Goal: Task Accomplishment & Management: Complete application form

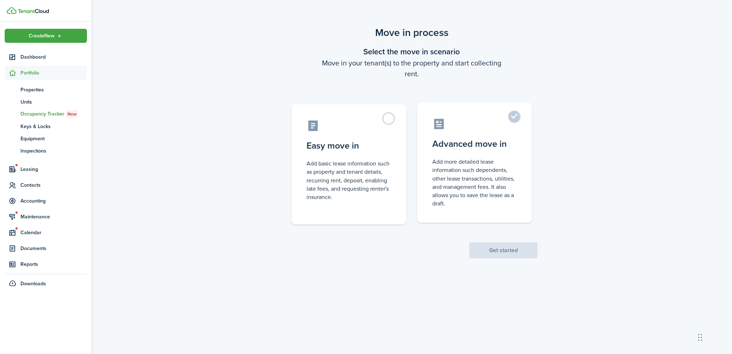
click at [515, 115] on label "Advanced move in Add more detailed lease information such dependents, other lea…" at bounding box center [474, 162] width 115 height 120
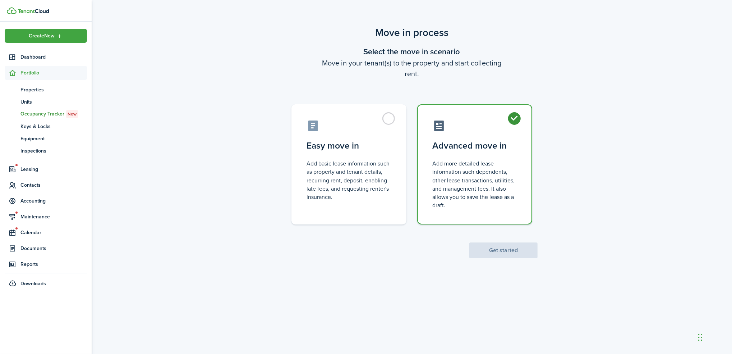
radio input "true"
click at [505, 252] on button "Get started" at bounding box center [503, 250] width 68 height 16
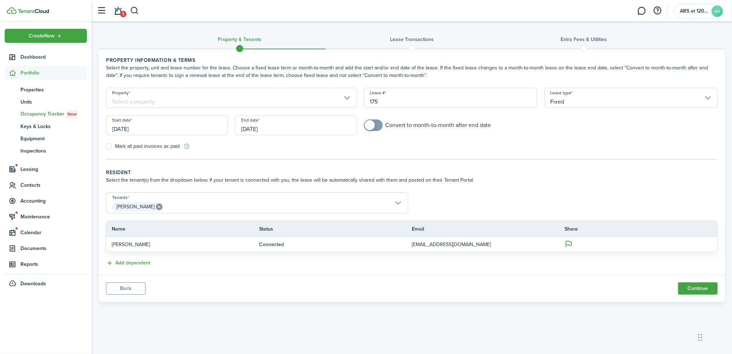
click at [191, 202] on span "[PERSON_NAME]" at bounding box center [256, 206] width 301 height 12
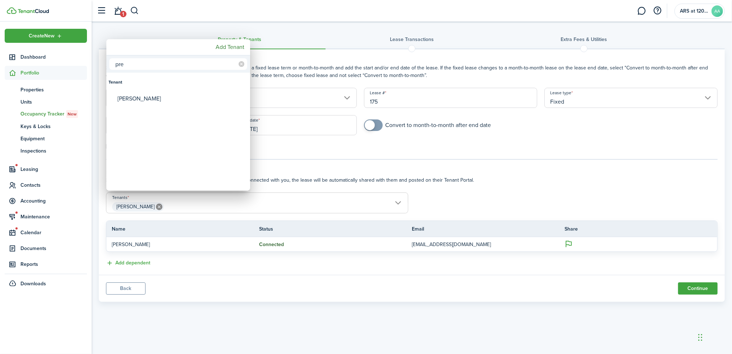
type input "pre"
click at [148, 100] on div "[PERSON_NAME]" at bounding box center [180, 98] width 127 height 17
type input "[PERSON_NAME], [PERSON_NAME]"
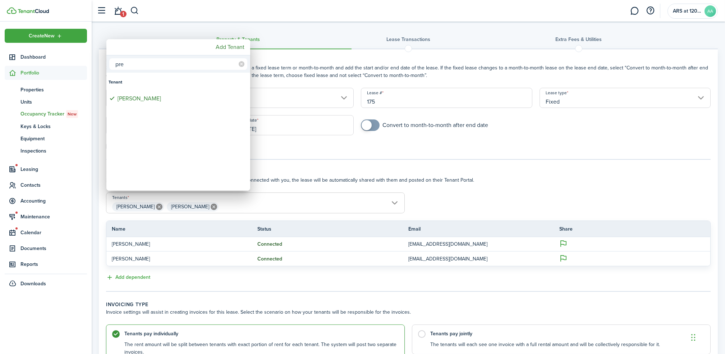
click at [306, 25] on div at bounding box center [363, 177] width 840 height 469
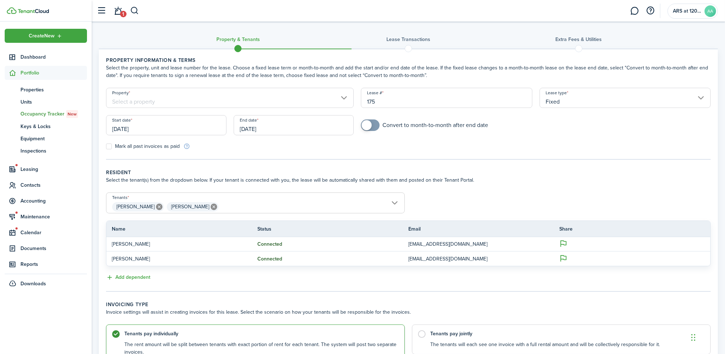
click at [235, 97] on input "Property" at bounding box center [230, 98] width 248 height 20
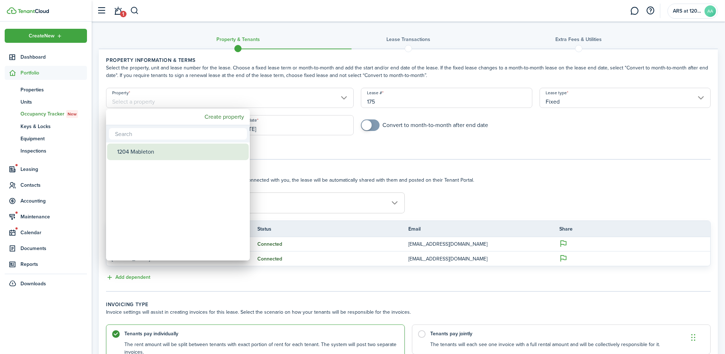
click at [148, 152] on div "1204 Mableton" at bounding box center [180, 151] width 127 height 17
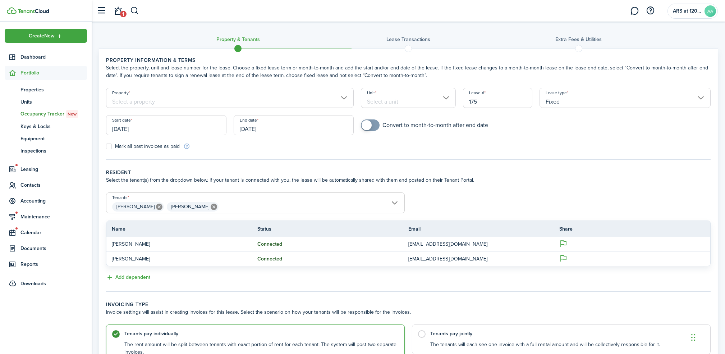
type input "1204 Mableton"
click at [407, 98] on input "Unit" at bounding box center [408, 98] width 95 height 20
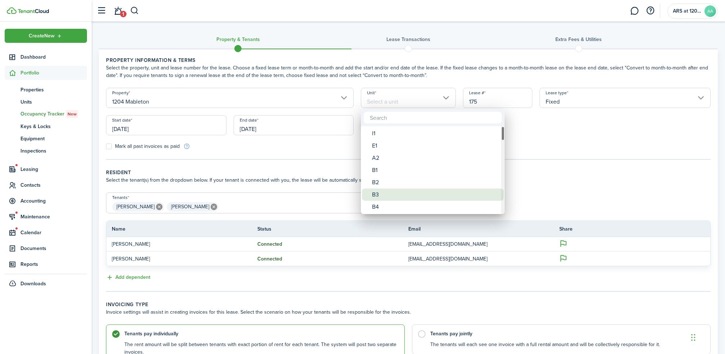
click at [385, 204] on div "B4" at bounding box center [435, 206] width 127 height 12
type input "B4"
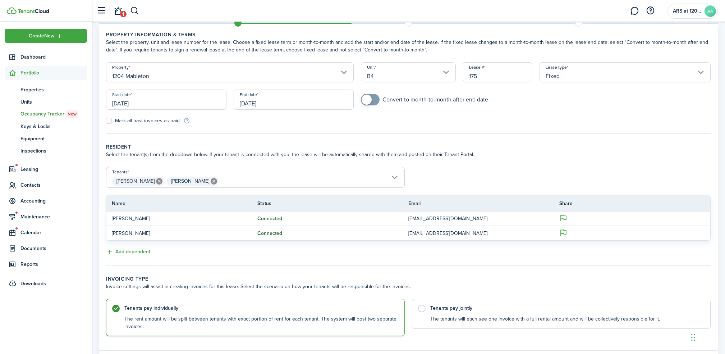
scroll to position [48, 0]
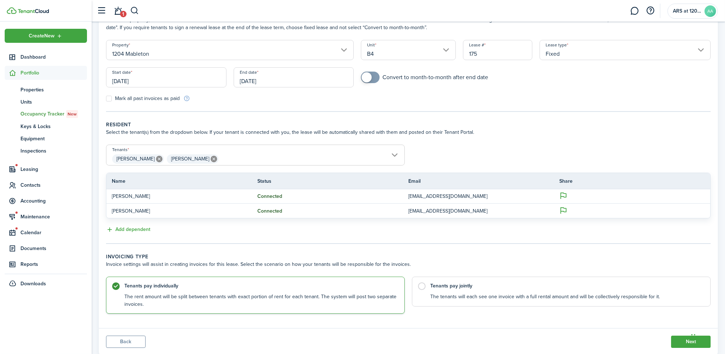
click at [133, 79] on input "[DATE]" at bounding box center [166, 77] width 120 height 20
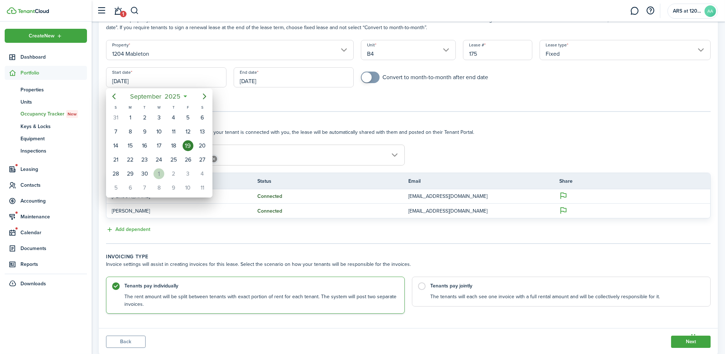
click at [158, 171] on div "1" at bounding box center [158, 173] width 11 height 11
type input "[DATE]"
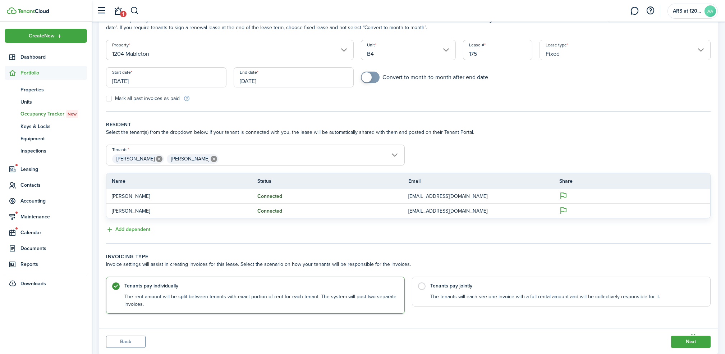
click at [255, 79] on input "[DATE]" at bounding box center [294, 77] width 120 height 20
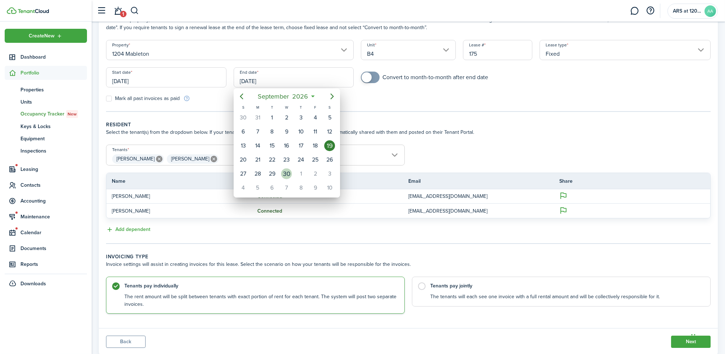
click at [285, 170] on div "30" at bounding box center [286, 173] width 11 height 11
type input "[DATE]"
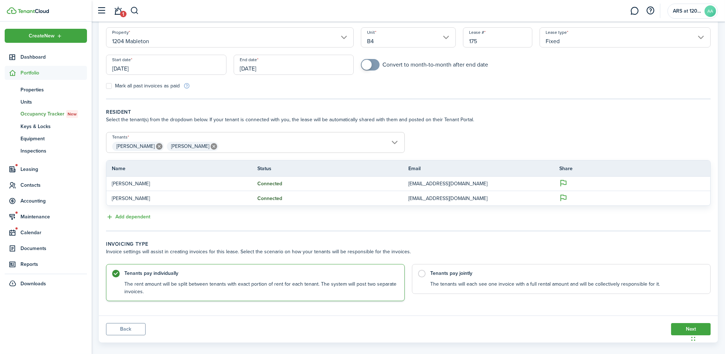
scroll to position [67, 0]
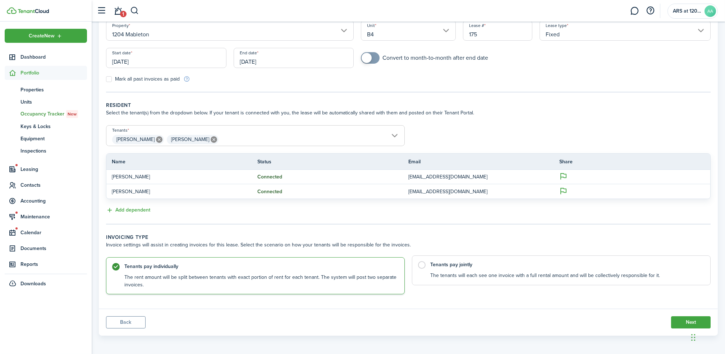
click at [489, 269] on label "Tenants pay jointly The tenants will each see one invoice with a full rental am…" at bounding box center [561, 270] width 299 height 30
radio input "false"
radio input "true"
click at [685, 319] on button "Next" at bounding box center [691, 322] width 40 height 12
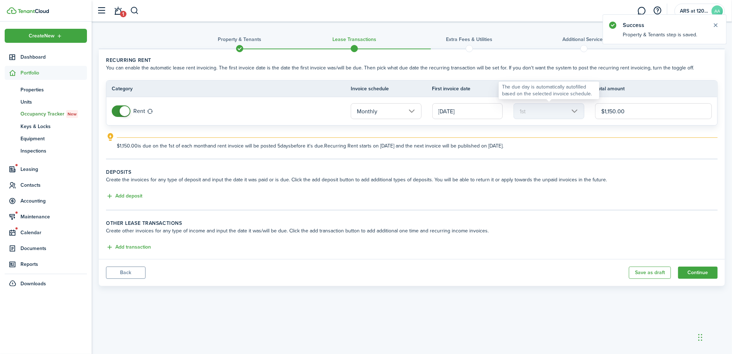
click at [531, 111] on mbsc-scroller "1st" at bounding box center [548, 111] width 71 height 16
click at [131, 194] on button "Add deposit" at bounding box center [124, 196] width 36 height 8
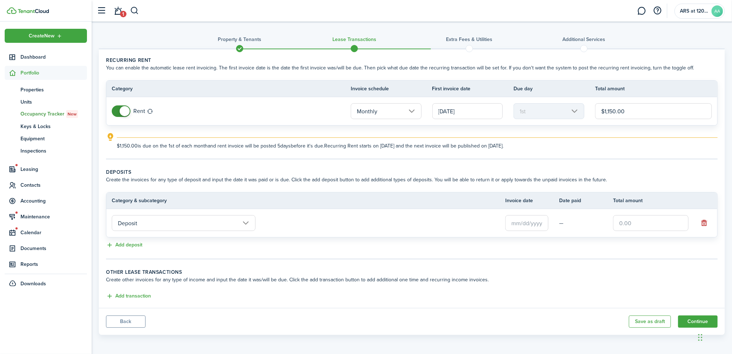
click at [191, 223] on input "Deposit" at bounding box center [184, 223] width 144 height 16
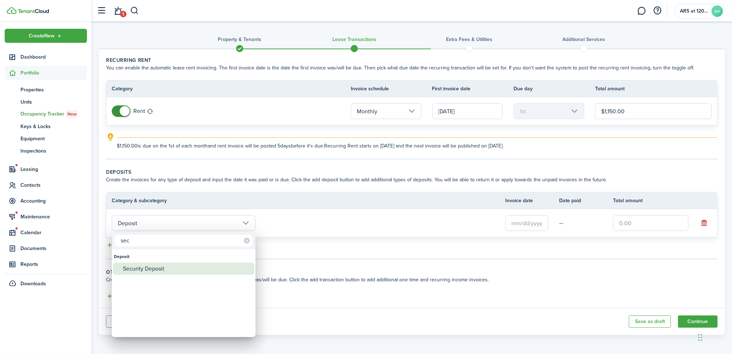
type input "sec"
click at [160, 266] on div "Security Deposit" at bounding box center [186, 268] width 127 height 12
type input "Deposit / Security Deposit"
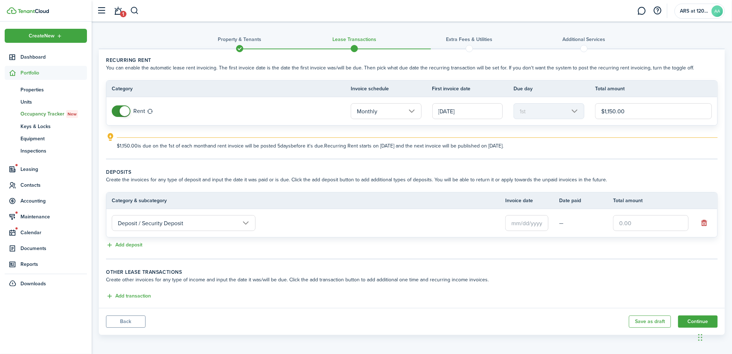
click at [516, 223] on input "text" at bounding box center [526, 223] width 43 height 16
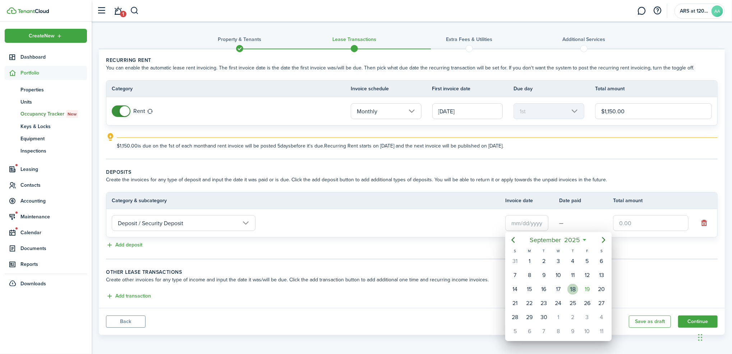
click at [573, 286] on div "18" at bounding box center [572, 288] width 11 height 11
type input "[DATE]"
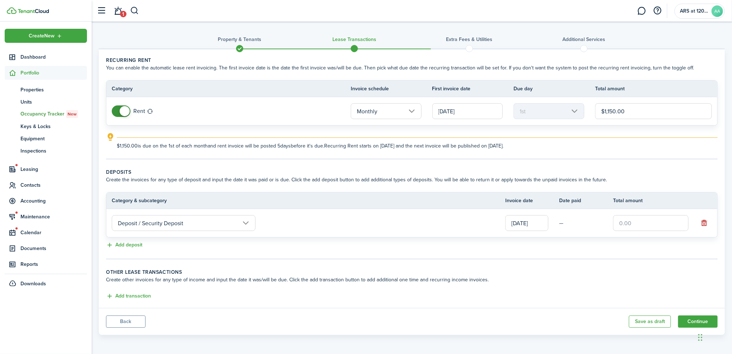
click at [625, 221] on input "text" at bounding box center [650, 223] width 75 height 16
type input "$1,050.00"
click at [130, 244] on button "Add deposit" at bounding box center [124, 245] width 36 height 8
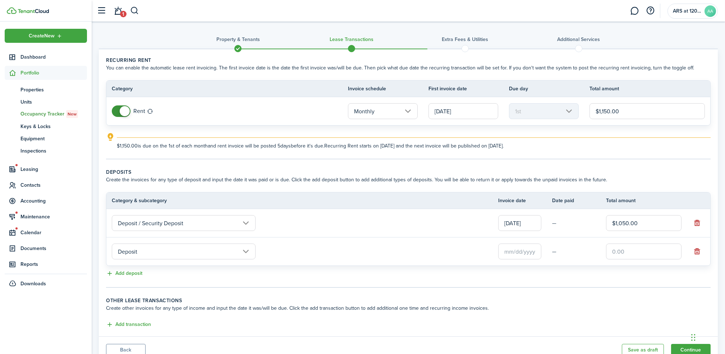
click at [155, 254] on input "Deposit" at bounding box center [184, 251] width 144 height 16
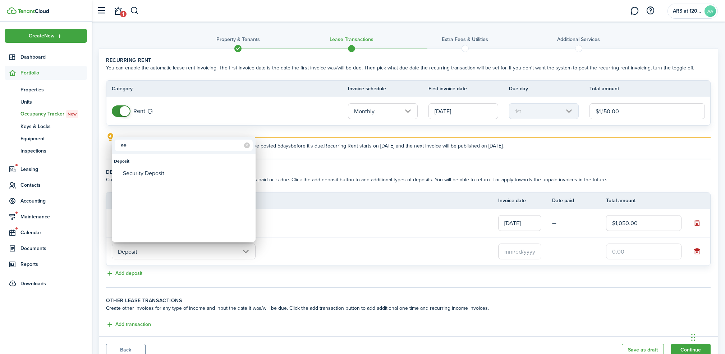
type input "s"
type input "f"
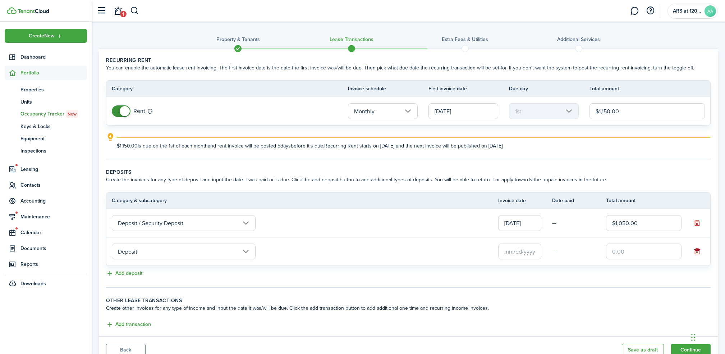
click at [696, 251] on button "button" at bounding box center [697, 251] width 10 height 10
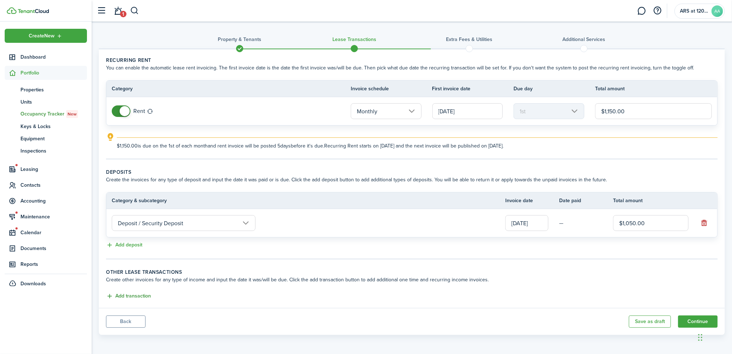
click at [129, 293] on button "Add transaction" at bounding box center [128, 296] width 45 height 8
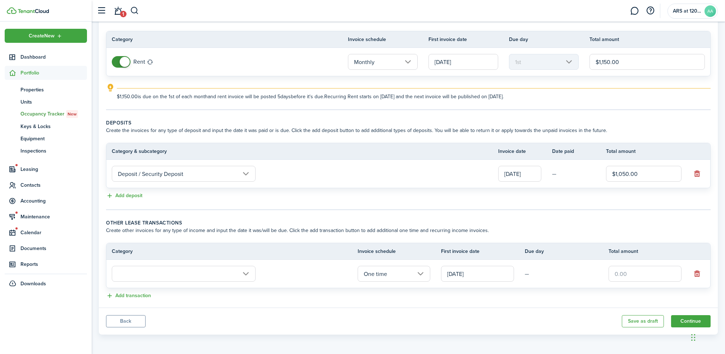
scroll to position [49, 0]
click at [191, 272] on input "text" at bounding box center [184, 274] width 144 height 16
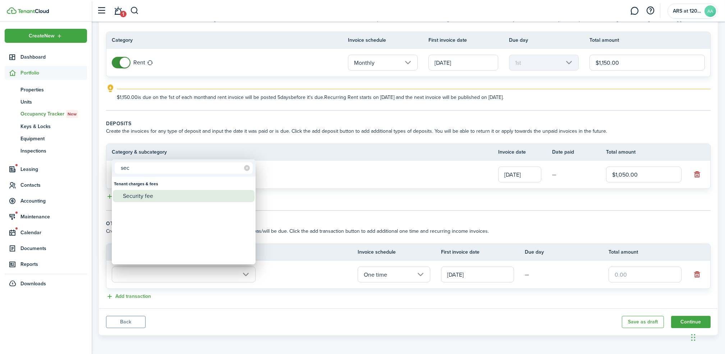
type input "sec"
click at [137, 194] on div "Security fee" at bounding box center [186, 196] width 127 height 12
type input "Tenant charges & fees / Security fee"
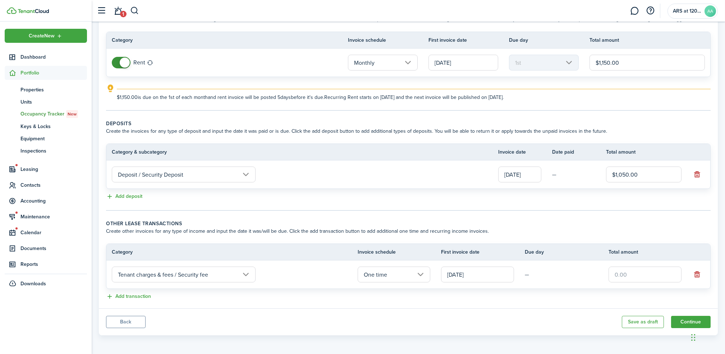
click at [468, 272] on input "[DATE]" at bounding box center [477, 274] width 73 height 16
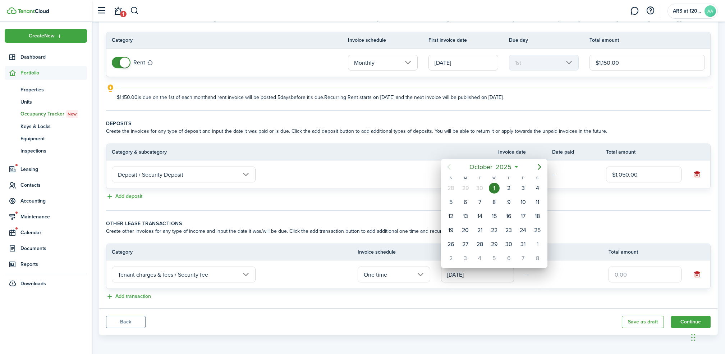
click at [492, 186] on div "1" at bounding box center [494, 188] width 11 height 11
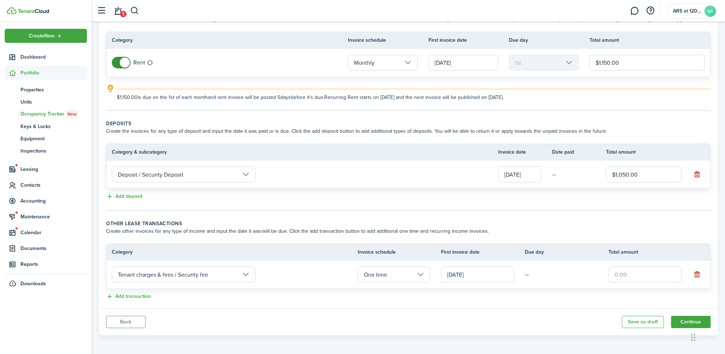
click at [621, 274] on input "text" at bounding box center [644, 274] width 73 height 16
type input "$1,050.00"
click at [133, 295] on button "Add transaction" at bounding box center [128, 296] width 45 height 8
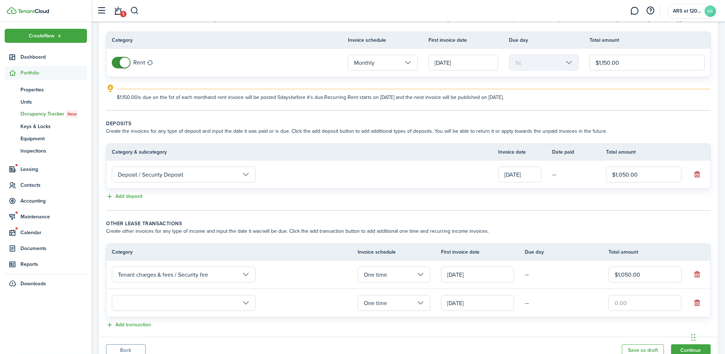
click at [190, 295] on input "text" at bounding box center [184, 303] width 144 height 16
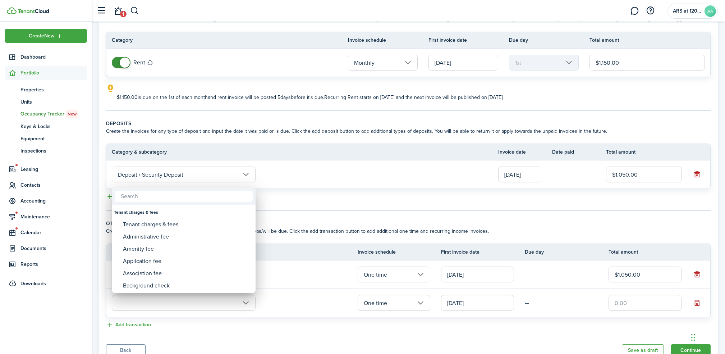
click at [186, 301] on div at bounding box center [363, 177] width 840 height 469
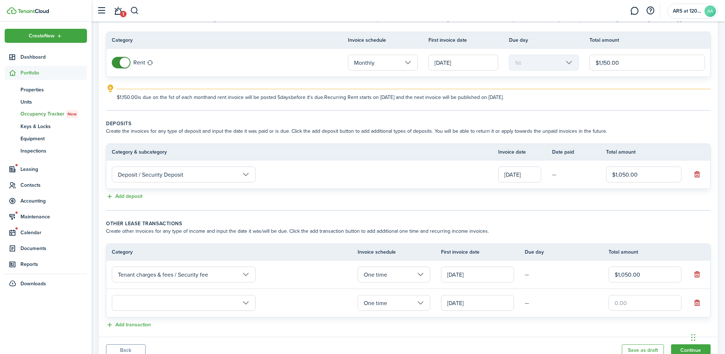
click at [186, 301] on input "text" at bounding box center [184, 303] width 144 height 16
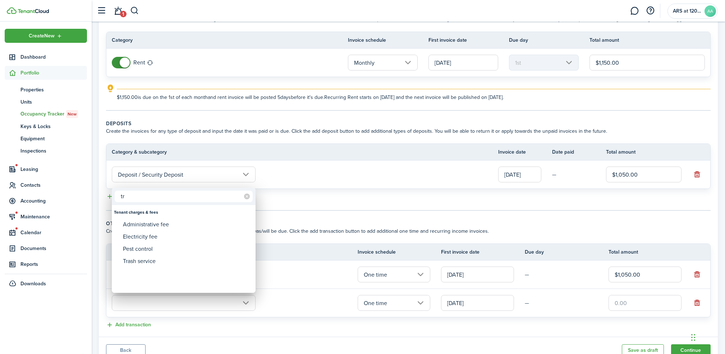
type input "tr"
click at [417, 189] on div at bounding box center [363, 177] width 840 height 469
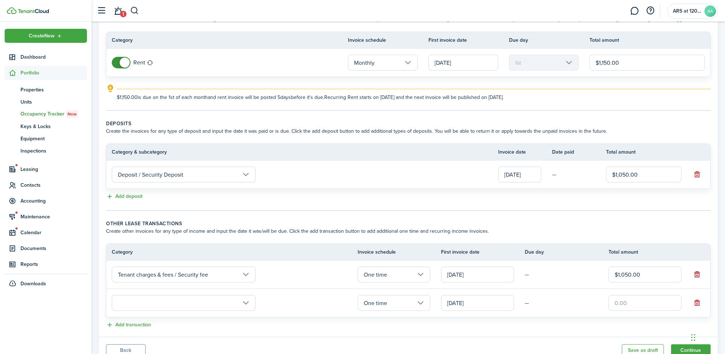
click at [696, 272] on button "button" at bounding box center [697, 274] width 10 height 10
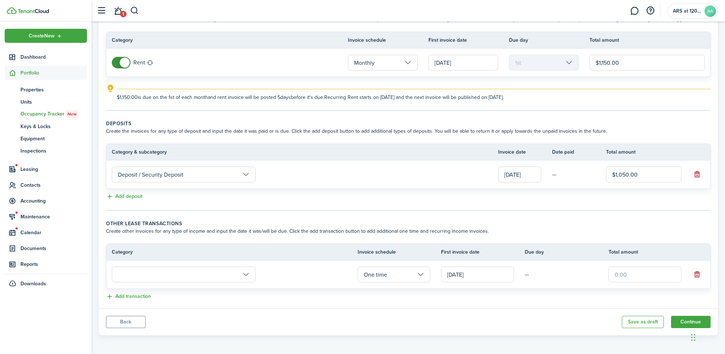
click at [164, 272] on input "text" at bounding box center [184, 274] width 144 height 16
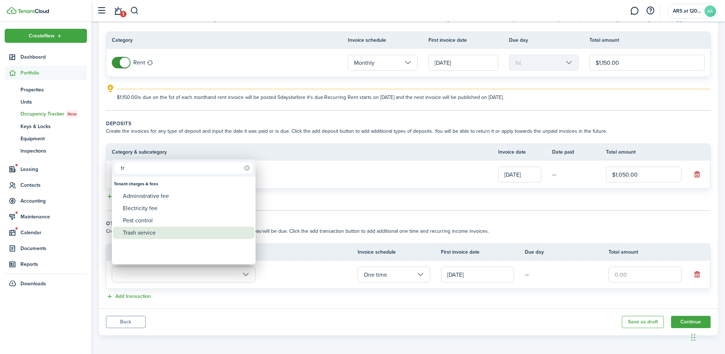
type input "tr"
click at [141, 232] on div "Trash service" at bounding box center [186, 232] width 127 height 12
type input "Tenant charges & fees / Trash service"
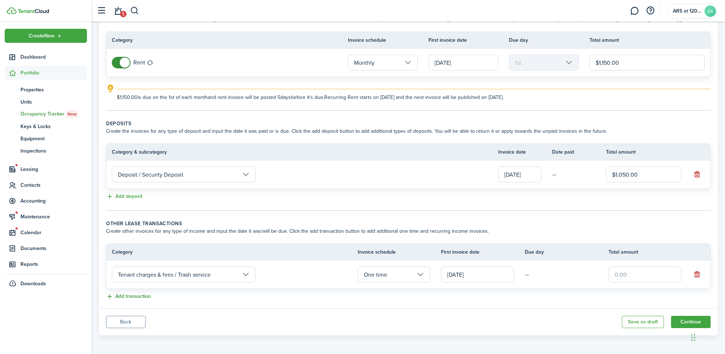
click at [135, 298] on button "Add transaction" at bounding box center [128, 296] width 45 height 8
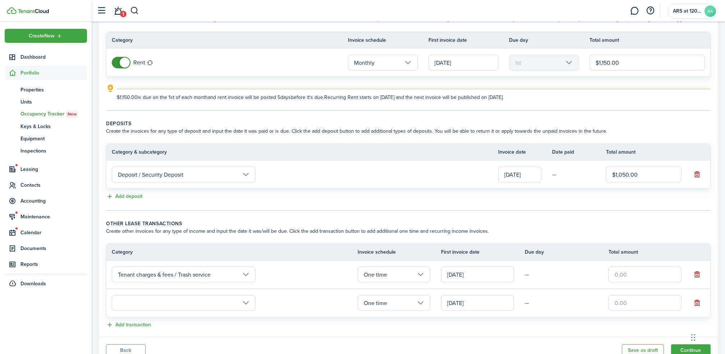
click at [135, 301] on input "text" at bounding box center [184, 303] width 144 height 16
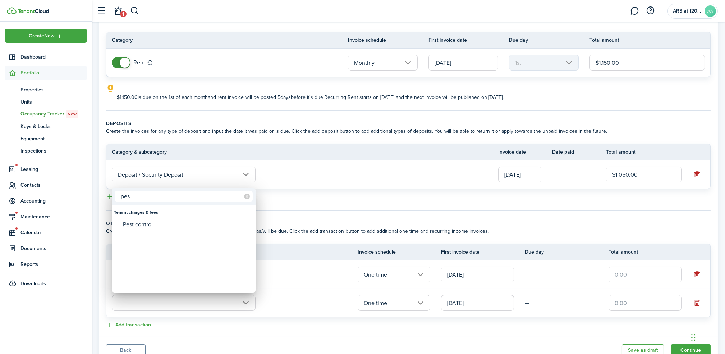
type input "pes"
click at [136, 221] on div "Pest control" at bounding box center [186, 224] width 127 height 12
type input "Tenant charges & fees / Pest control"
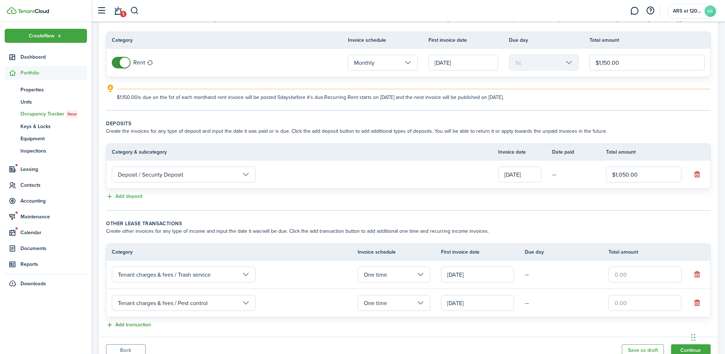
click at [122, 322] on button "Add transaction" at bounding box center [128, 325] width 45 height 8
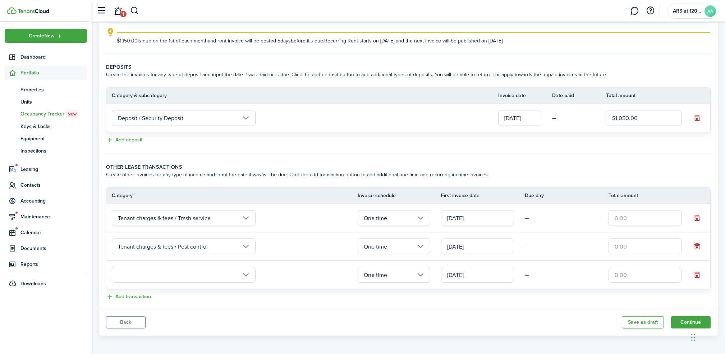
scroll to position [106, 0]
click at [146, 275] on input "text" at bounding box center [184, 274] width 144 height 16
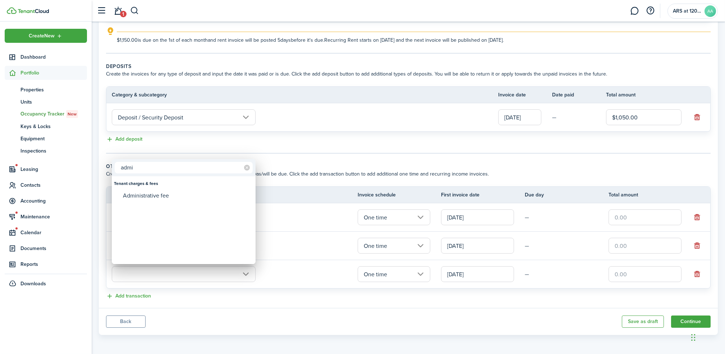
type input "admi"
click at [158, 188] on div "Tenant charges & fees" at bounding box center [183, 183] width 139 height 12
click at [158, 193] on div "Administrative fee" at bounding box center [186, 195] width 127 height 12
type input "Tenant charges & fees / Administrative fee"
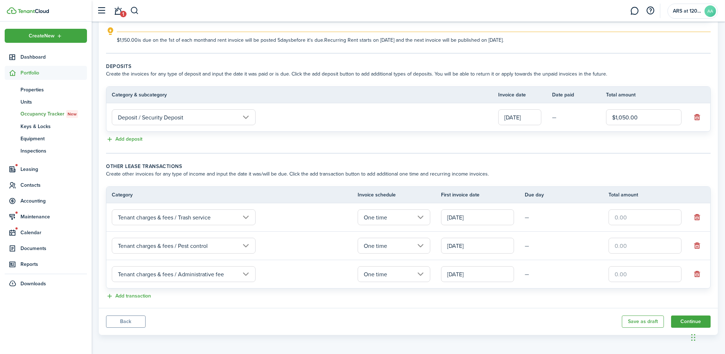
click at [139, 289] on lease-classic-other-transaction "Other lease transactions Create other invoices for any type of income and input…" at bounding box center [408, 231] width 604 height 138
click at [137, 293] on button "Add transaction" at bounding box center [128, 296] width 45 height 8
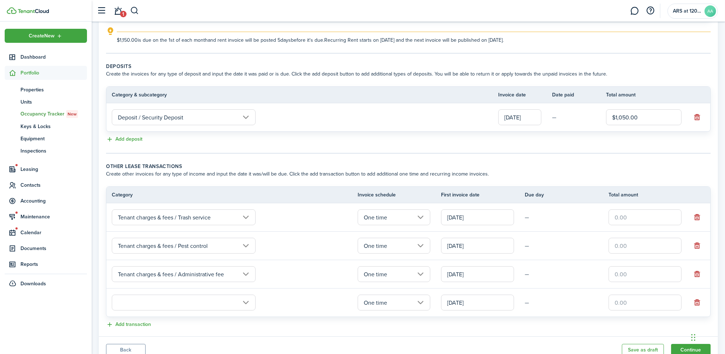
click at [139, 301] on input "text" at bounding box center [184, 302] width 144 height 16
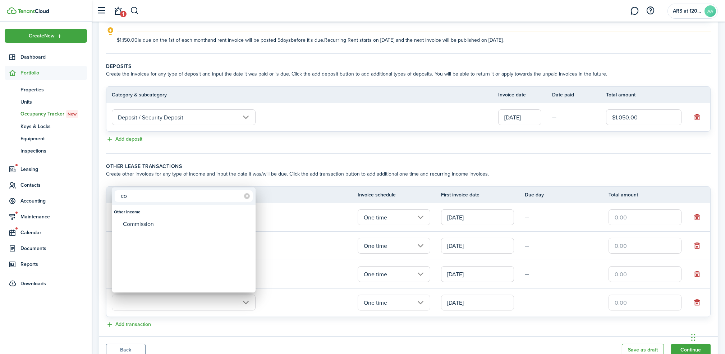
type input "c"
type input "uti"
click at [159, 272] on div "Utility charge" at bounding box center [186, 273] width 127 height 12
type input "Tenant charges & fees / Utility charge"
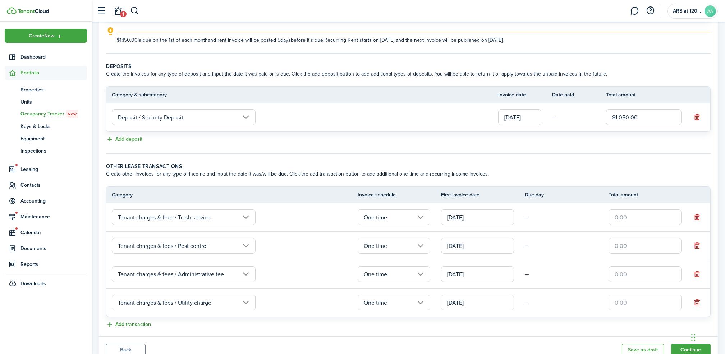
click at [136, 321] on button "Add transaction" at bounding box center [128, 324] width 45 height 8
click at [138, 328] on input "text" at bounding box center [184, 331] width 144 height 16
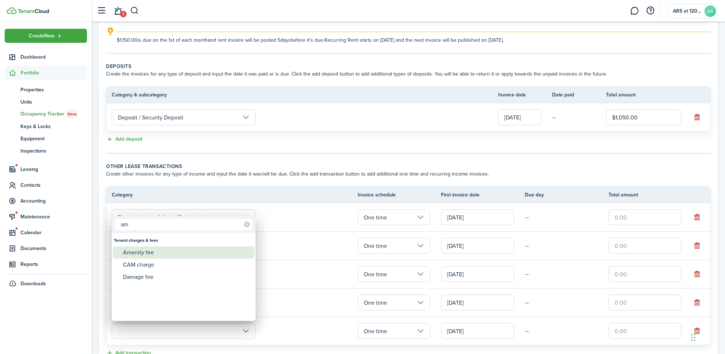
type input "am"
click at [153, 251] on div "Amenity fee" at bounding box center [186, 252] width 127 height 12
type input "Tenant charges & fees / Amenity fee"
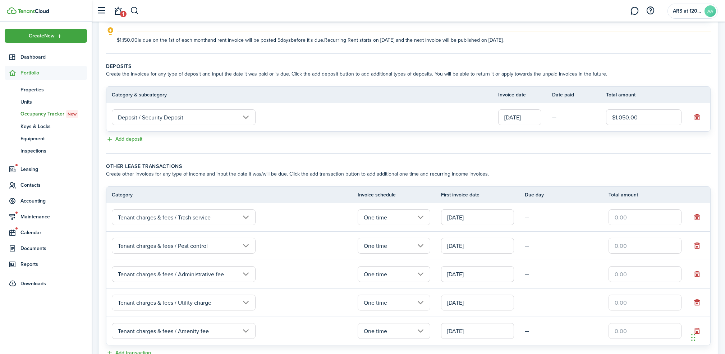
click at [405, 217] on input "One time" at bounding box center [394, 217] width 73 height 16
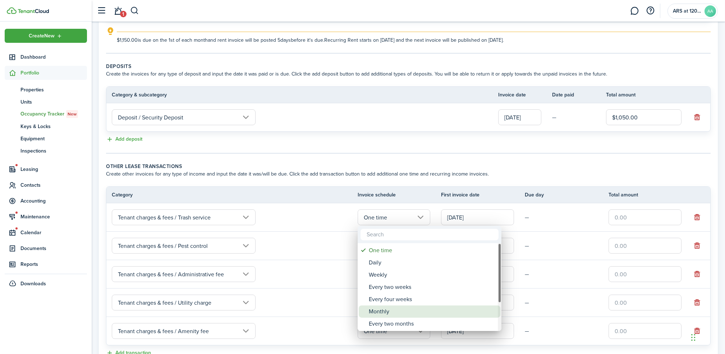
click at [389, 308] on div "Monthly" at bounding box center [432, 311] width 127 height 12
type input "Monthly"
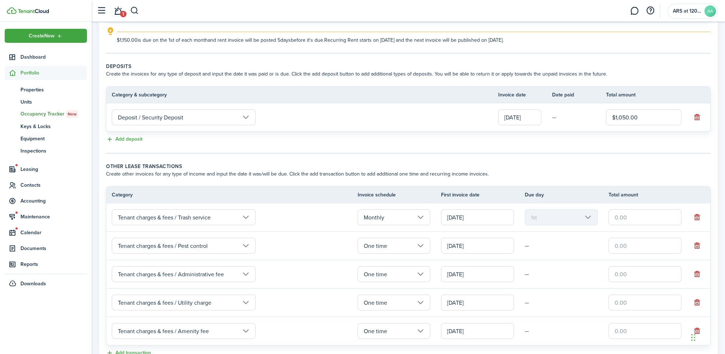
click at [380, 247] on input "One time" at bounding box center [394, 246] width 73 height 16
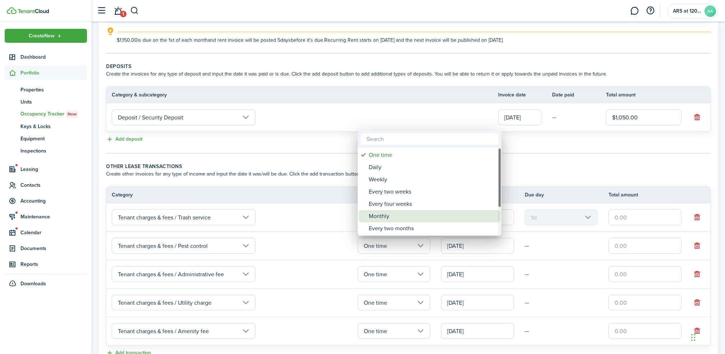
click at [382, 218] on div "Monthly" at bounding box center [432, 216] width 127 height 12
type input "Monthly"
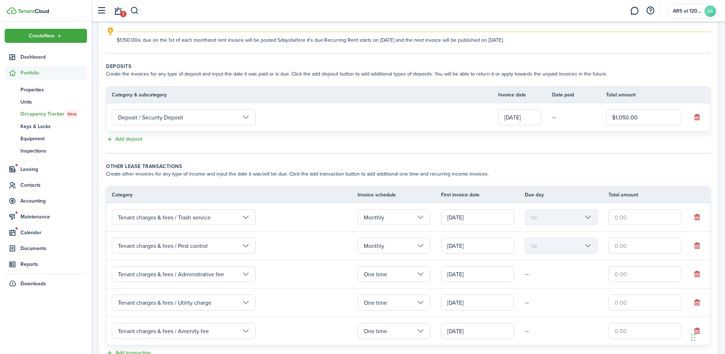
click at [387, 268] on input "One time" at bounding box center [394, 274] width 73 height 16
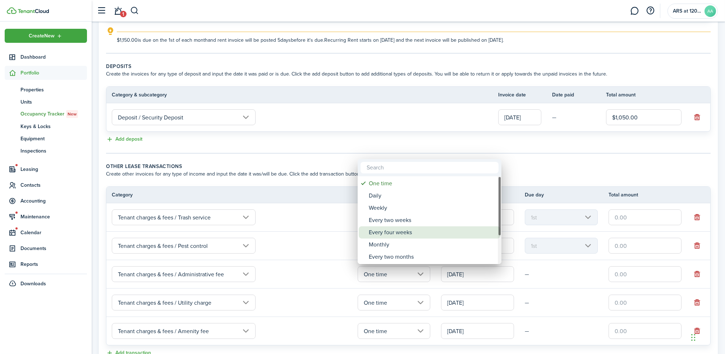
click at [374, 236] on div "Every four weeks" at bounding box center [432, 232] width 127 height 12
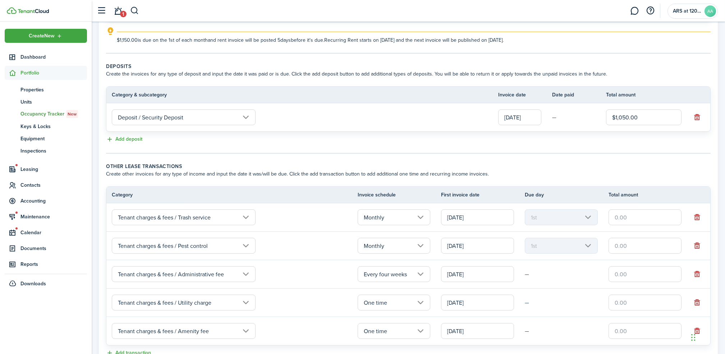
click at [378, 270] on input "Every four weeks" at bounding box center [394, 274] width 73 height 16
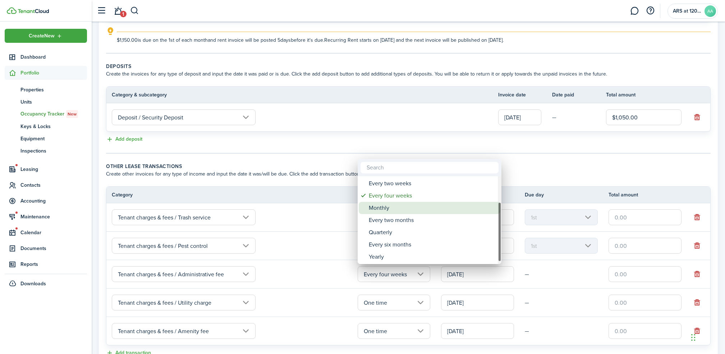
click at [379, 206] on div "Monthly" at bounding box center [432, 208] width 127 height 12
type input "Monthly"
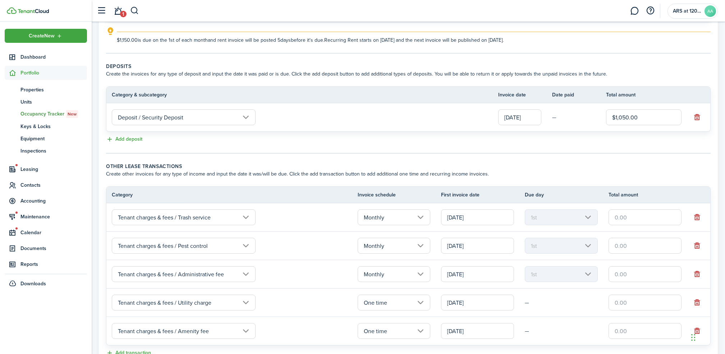
click at [378, 306] on input "One time" at bounding box center [394, 302] width 73 height 16
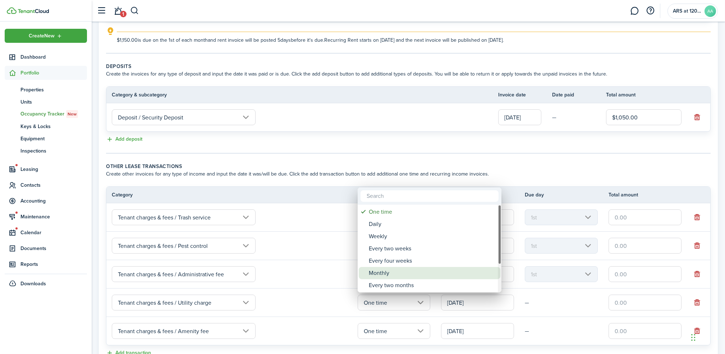
click at [379, 269] on div "Monthly" at bounding box center [432, 273] width 127 height 12
type input "Monthly"
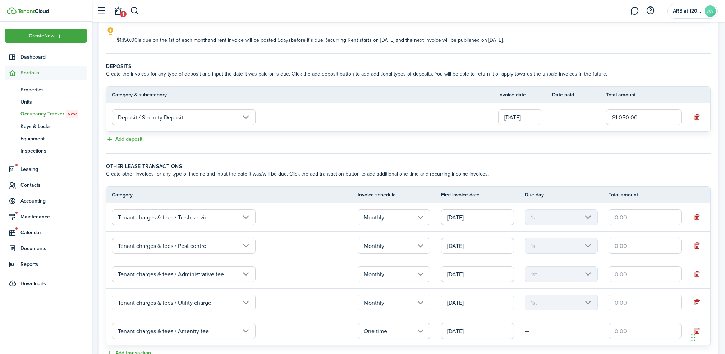
click at [384, 331] on input "One time" at bounding box center [394, 331] width 73 height 16
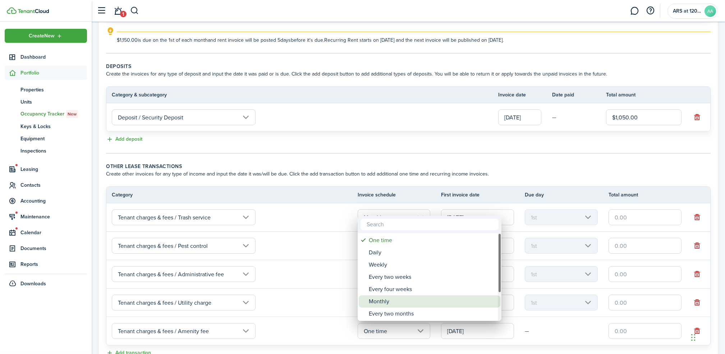
click at [383, 303] on div "Monthly" at bounding box center [432, 301] width 127 height 12
type input "Monthly"
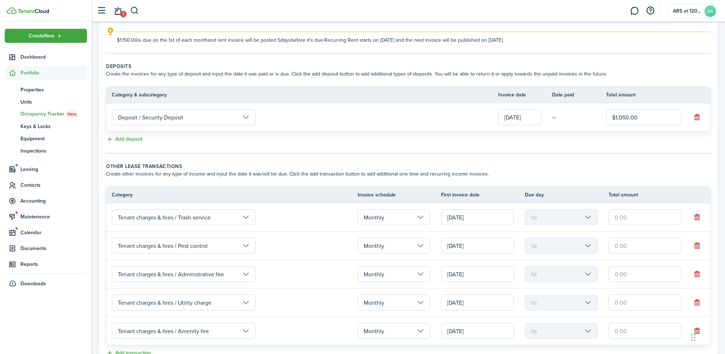
click at [625, 220] on input "text" at bounding box center [644, 217] width 73 height 16
type input "$15.00"
click at [589, 184] on lease-classic-other-transaction "Other lease transactions Create other invoices for any type of income and input…" at bounding box center [408, 259] width 604 height 195
click at [628, 243] on input "text" at bounding box center [644, 246] width 73 height 16
type input "$4.00"
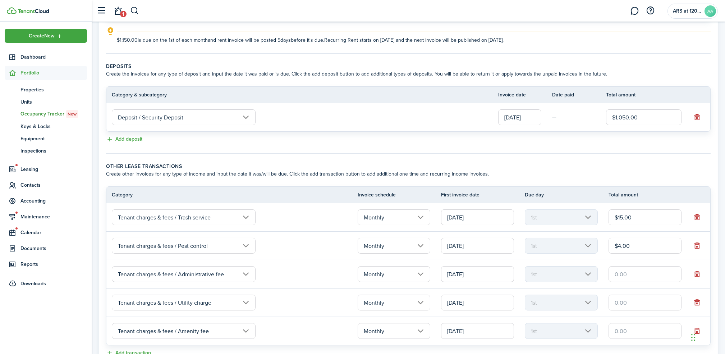
click at [539, 184] on lease-classic-other-transaction "Other lease transactions Create other invoices for any type of income and input…" at bounding box center [408, 259] width 604 height 195
click at [622, 273] on input "text" at bounding box center [644, 274] width 73 height 16
type input "$11.50"
click at [626, 302] on input "text" at bounding box center [644, 302] width 73 height 16
type input "$5.00"
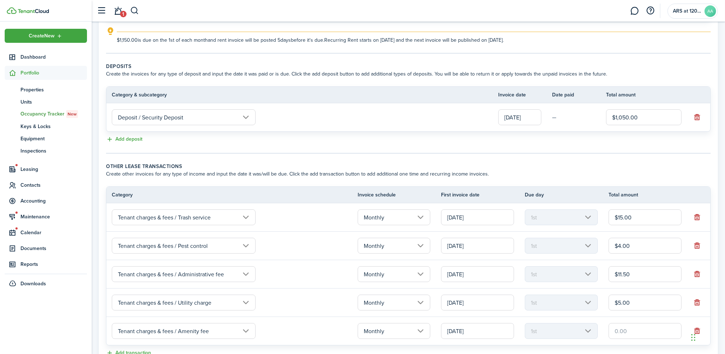
click at [632, 331] on input "text" at bounding box center [644, 331] width 73 height 16
type input "$15.00"
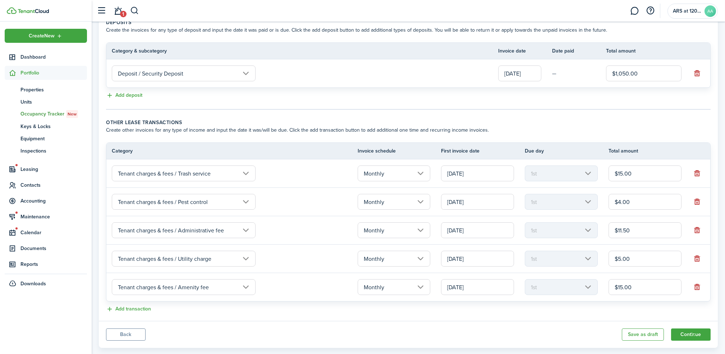
scroll to position [162, 0]
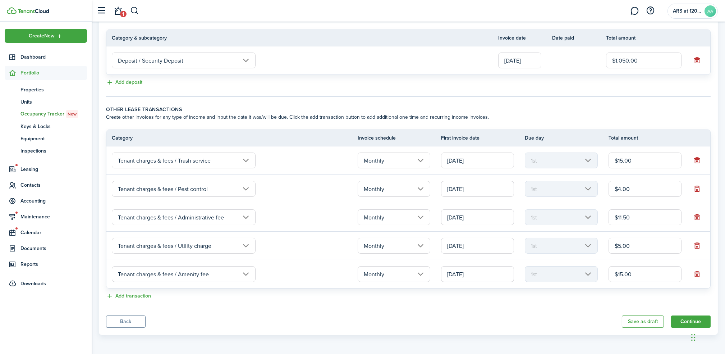
click at [526, 61] on input "[DATE]" at bounding box center [519, 60] width 43 height 16
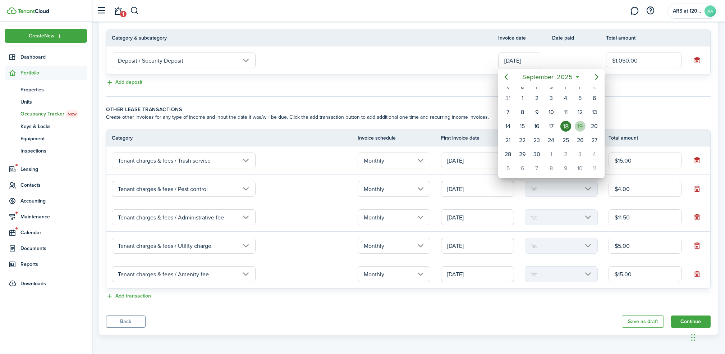
click at [581, 123] on div "19" at bounding box center [580, 126] width 11 height 11
type input "[DATE]"
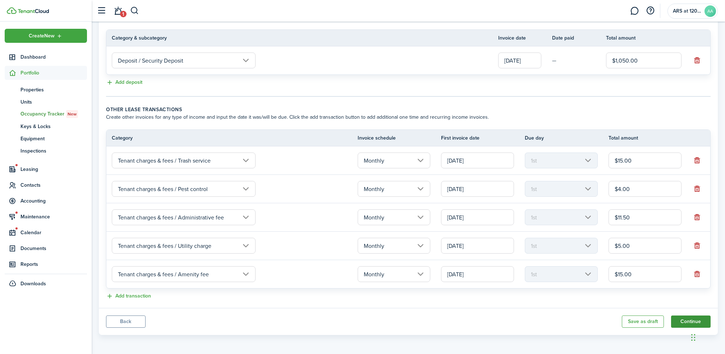
click at [682, 320] on button "Continue" at bounding box center [691, 321] width 40 height 12
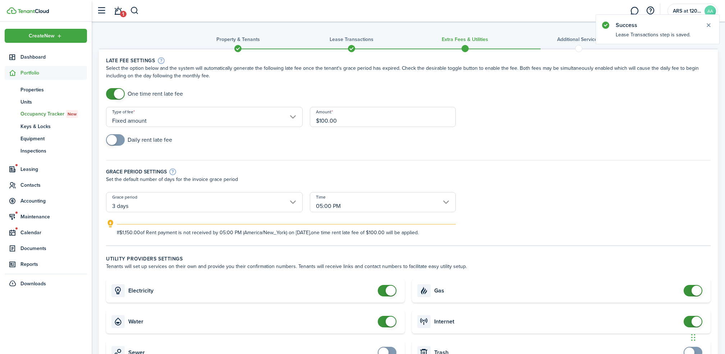
click at [143, 116] on input "Fixed amount" at bounding box center [204, 117] width 197 height 20
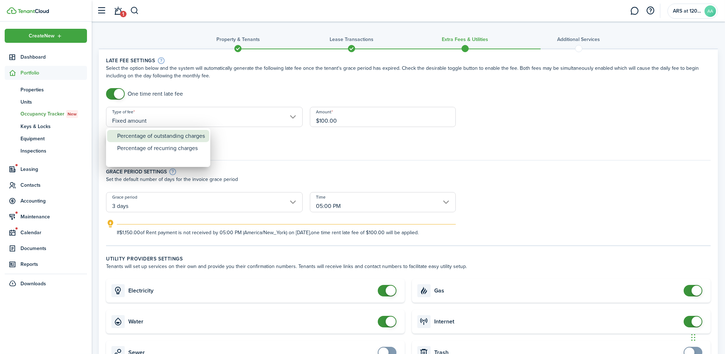
drag, startPoint x: 142, startPoint y: 148, endPoint x: 164, endPoint y: 130, distance: 28.3
click at [167, 128] on mbsc-wheel "Fixed amount Percentage of outstanding charges Percentage of recurring charges" at bounding box center [158, 147] width 104 height 39
click at [156, 155] on div "Percentage of recurring charges" at bounding box center [161, 159] width 88 height 12
type input "Percentage of recurring charges"
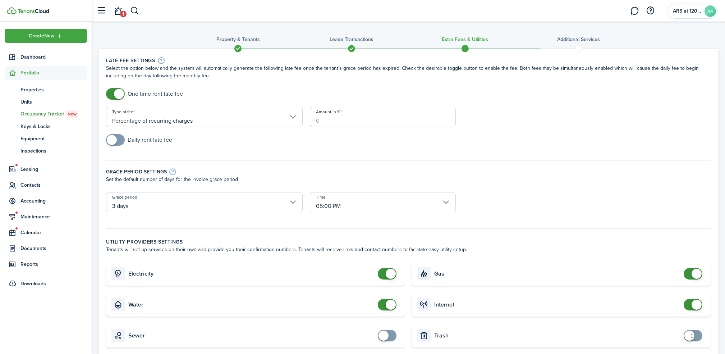
click at [336, 115] on input "Amount in %" at bounding box center [383, 117] width 146 height 20
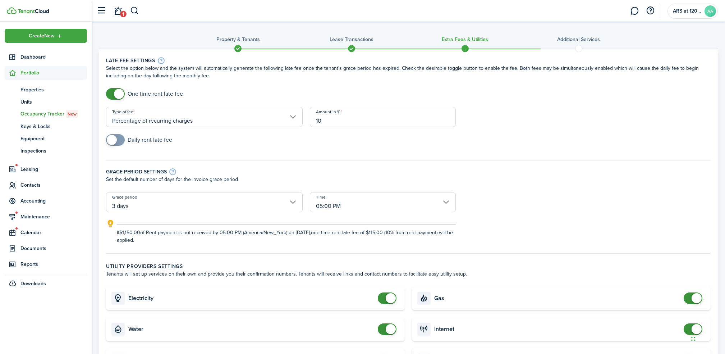
type input "10"
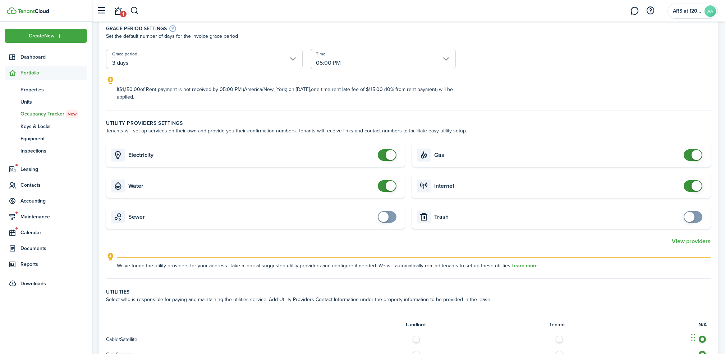
scroll to position [144, 0]
click at [395, 185] on span at bounding box center [391, 185] width 10 height 10
checkbox input "true"
click at [386, 188] on span at bounding box center [383, 185] width 10 height 10
checkbox input "false"
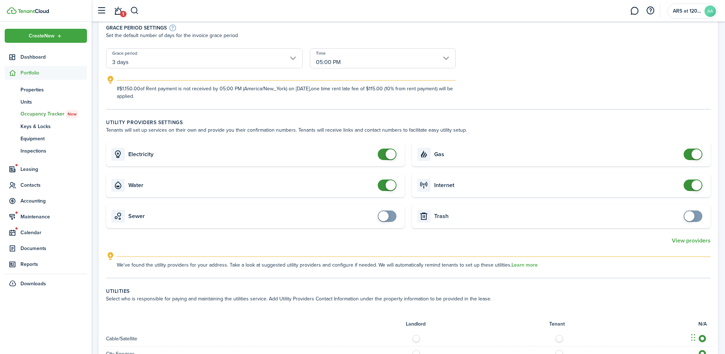
click at [694, 157] on span at bounding box center [696, 154] width 10 height 10
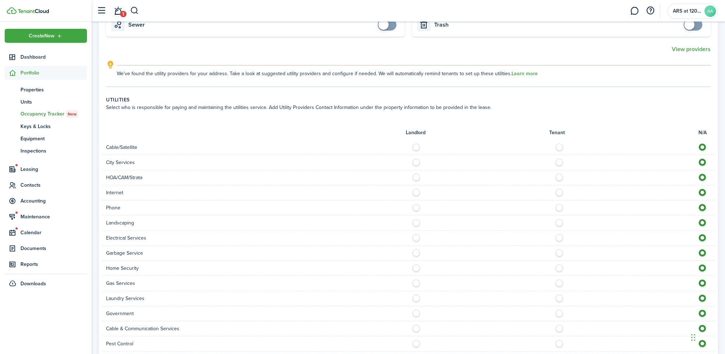
scroll to position [335, 0]
click at [559, 146] on label at bounding box center [561, 145] width 13 height 4
radio input "true"
click at [416, 160] on label at bounding box center [418, 160] width 13 height 4
radio input "true"
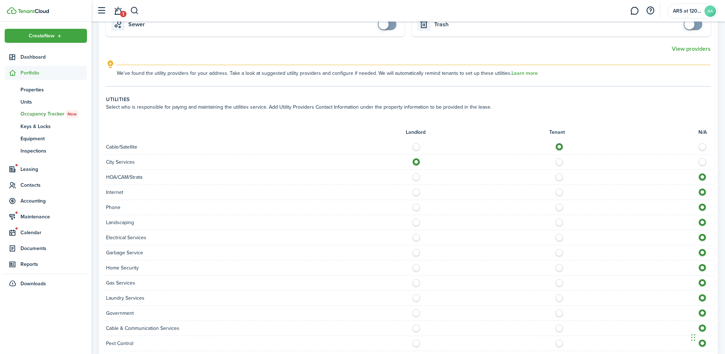
click at [416, 175] on label at bounding box center [418, 175] width 13 height 4
radio input "true"
click at [561, 192] on label at bounding box center [561, 190] width 13 height 4
radio input "true"
click at [560, 201] on div "Phone" at bounding box center [408, 207] width 612 height 15
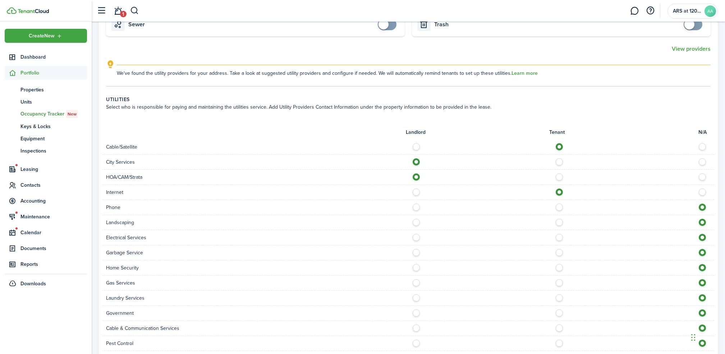
click at [561, 206] on label at bounding box center [561, 205] width 13 height 4
radio input "true"
click at [416, 221] on label at bounding box center [418, 220] width 13 height 4
radio input "true"
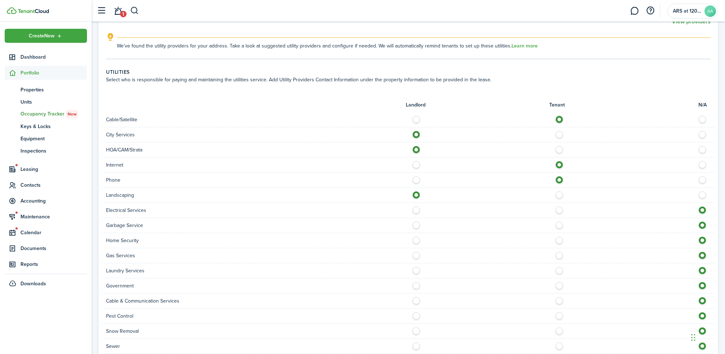
scroll to position [383, 0]
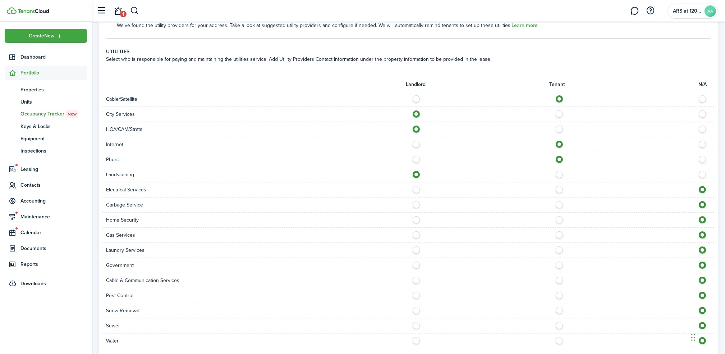
click at [559, 189] on label at bounding box center [561, 188] width 13 height 4
radio input "true"
click at [558, 204] on label at bounding box center [561, 203] width 13 height 4
radio input "true"
click at [558, 220] on label at bounding box center [561, 218] width 13 height 4
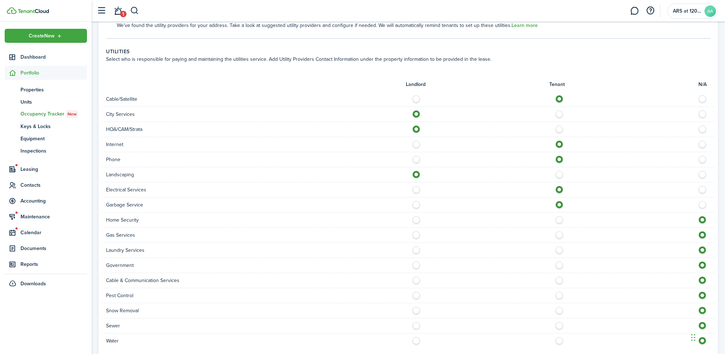
radio input "true"
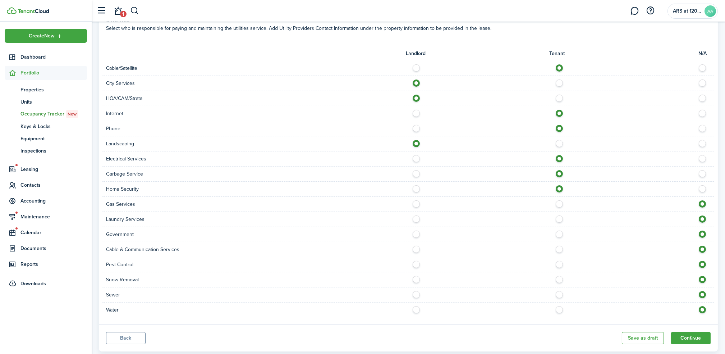
scroll to position [430, 0]
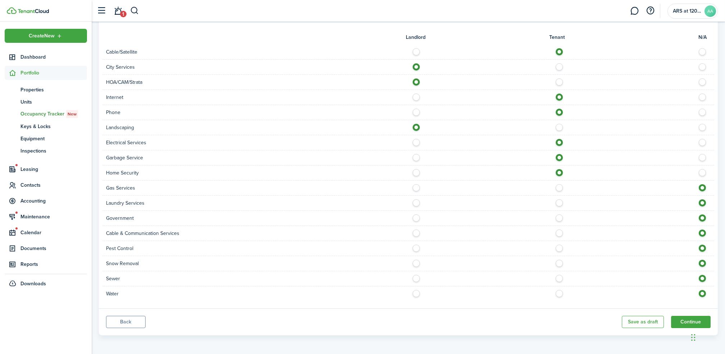
click at [557, 202] on label at bounding box center [561, 201] width 13 height 4
radio input "true"
click at [557, 231] on label at bounding box center [561, 231] width 13 height 4
radio input "true"
click at [557, 248] on label at bounding box center [561, 246] width 13 height 4
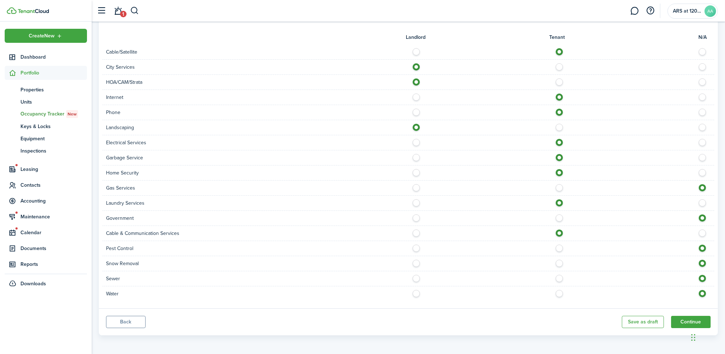
radio input "true"
click at [416, 261] on label at bounding box center [418, 261] width 13 height 4
radio input "true"
click at [558, 278] on label at bounding box center [561, 277] width 13 height 4
radio input "true"
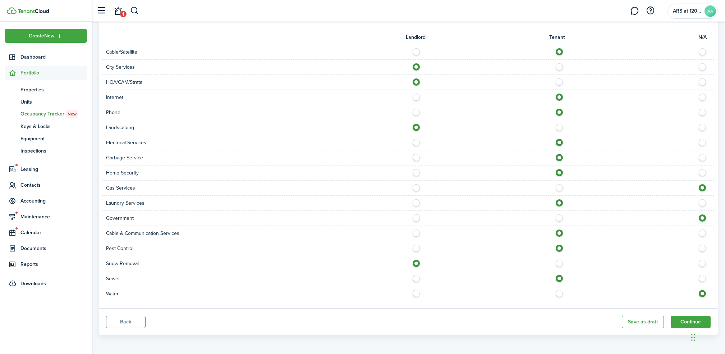
click at [559, 290] on label at bounding box center [561, 292] width 13 height 4
radio input "true"
click at [678, 318] on button "Continue" at bounding box center [691, 321] width 40 height 12
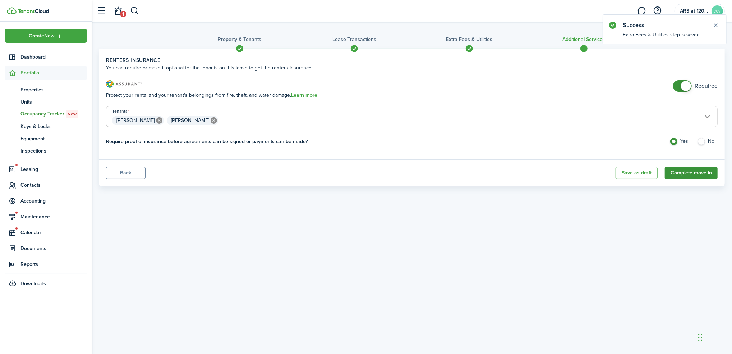
click at [689, 173] on button "Complete move in" at bounding box center [691, 173] width 53 height 12
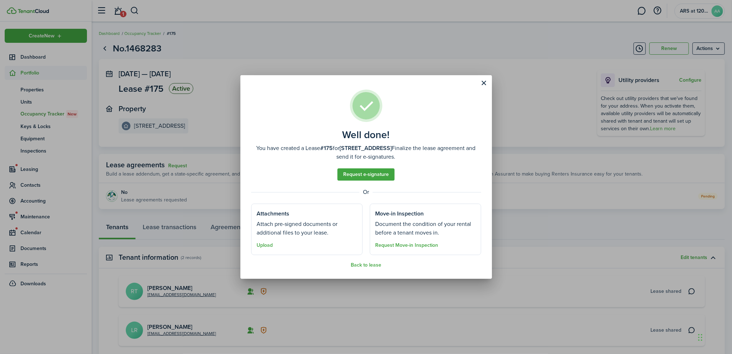
click at [275, 222] on well-done-section-description "Attach pre-signed documents or additional files to your lease." at bounding box center [307, 228] width 100 height 17
click at [263, 244] on button "Upload" at bounding box center [265, 245] width 16 height 6
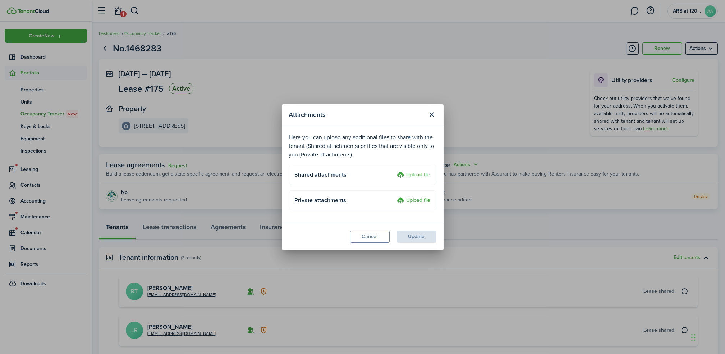
click at [414, 172] on label "Upload file" at bounding box center [413, 175] width 33 height 9
click at [395, 171] on input "Upload file" at bounding box center [395, 171] width 0 height 0
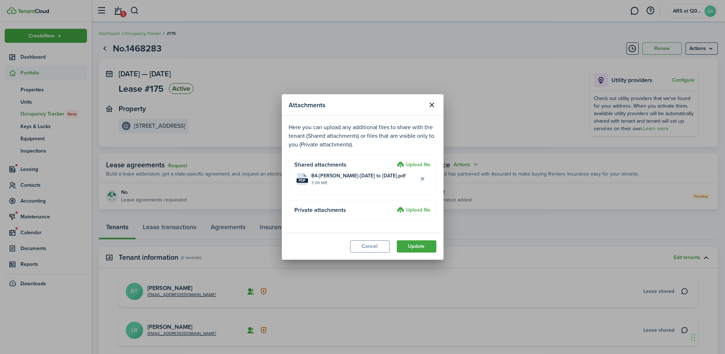
click at [412, 162] on label "Upload file" at bounding box center [413, 165] width 33 height 9
click at [395, 161] on input "Upload file" at bounding box center [395, 161] width 0 height 0
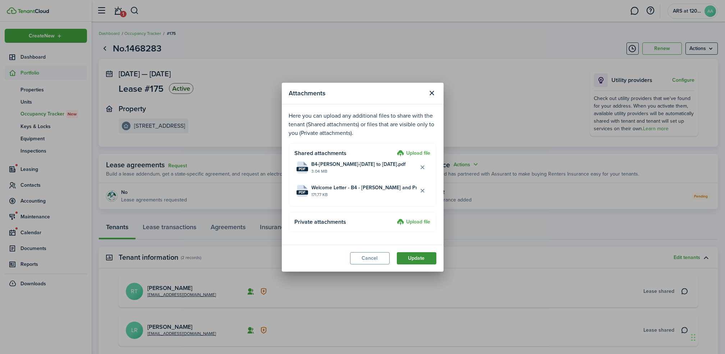
click at [418, 258] on button "Update" at bounding box center [417, 258] width 40 height 12
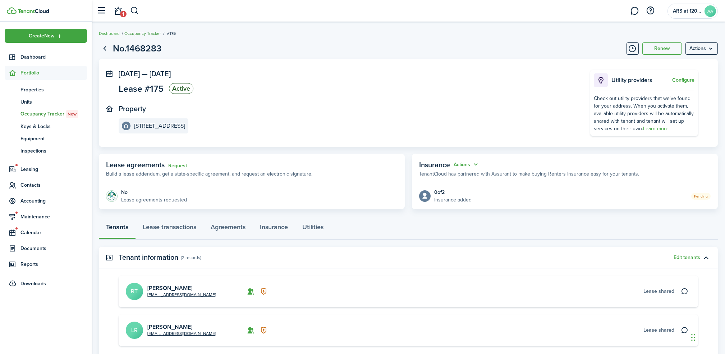
click at [143, 33] on link "Occupancy Tracker" at bounding box center [142, 33] width 37 height 6
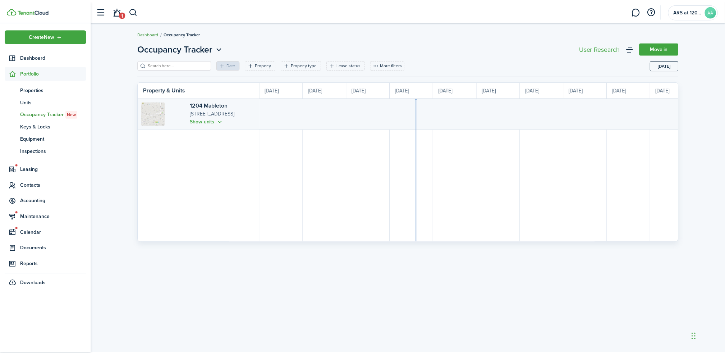
scroll to position [0, 131]
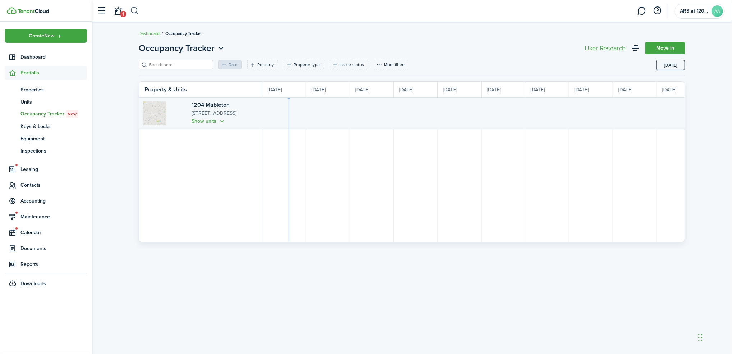
click at [136, 11] on button "button" at bounding box center [134, 11] width 9 height 12
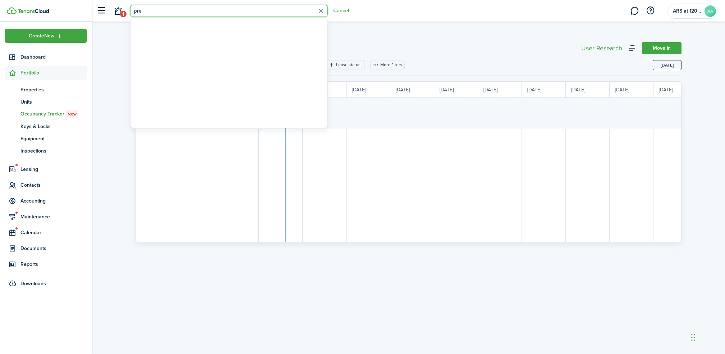
type input "pre"
click at [424, 13] on header-wrapper "1 pre Cancel ARS at 1204 Mableton LLC AA" at bounding box center [405, 11] width 624 height 22
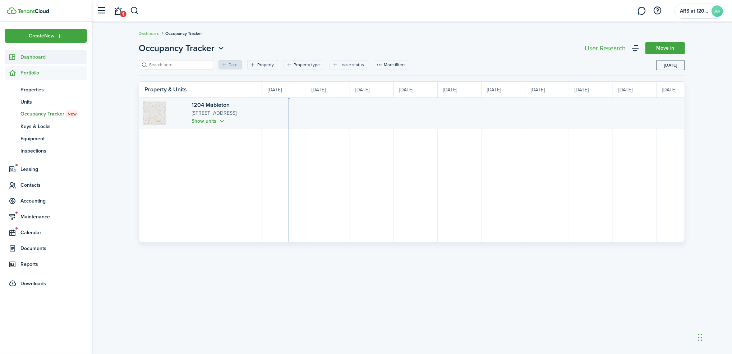
click at [32, 52] on link "Dashboard" at bounding box center [46, 57] width 82 height 14
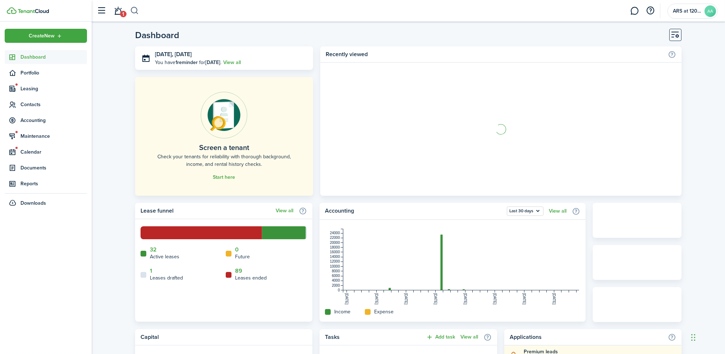
click at [139, 7] on header-wrapper "1 ARS at 1204 Mableton LLC AA" at bounding box center [405, 11] width 624 height 22
click at [133, 10] on button "button" at bounding box center [134, 11] width 9 height 12
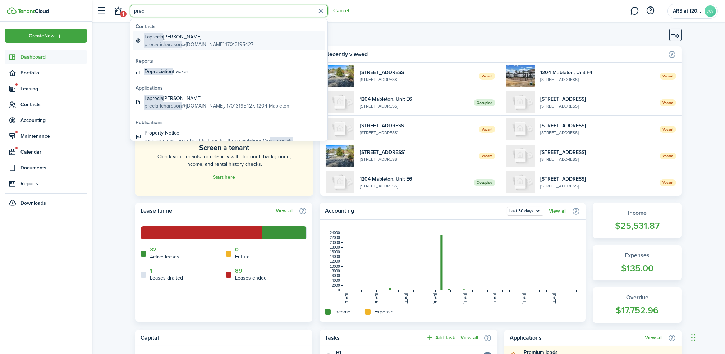
type input "prec"
click at [174, 42] on span "preciarichardson" at bounding box center [162, 45] width 37 height 8
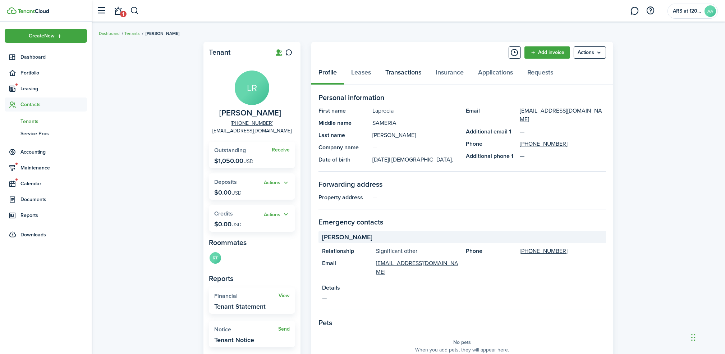
click at [401, 71] on link "Transactions" at bounding box center [403, 74] width 50 height 22
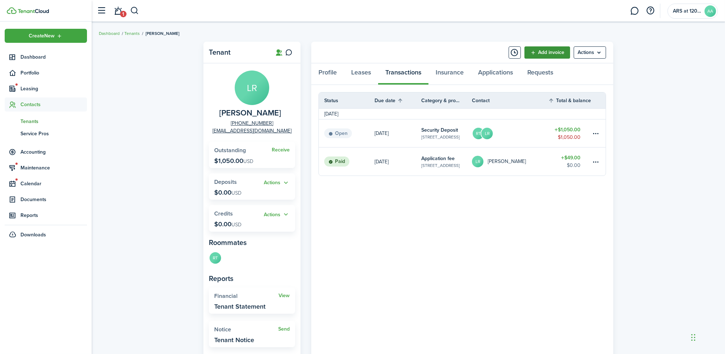
click at [549, 52] on link "Add invoice" at bounding box center [547, 52] width 46 height 12
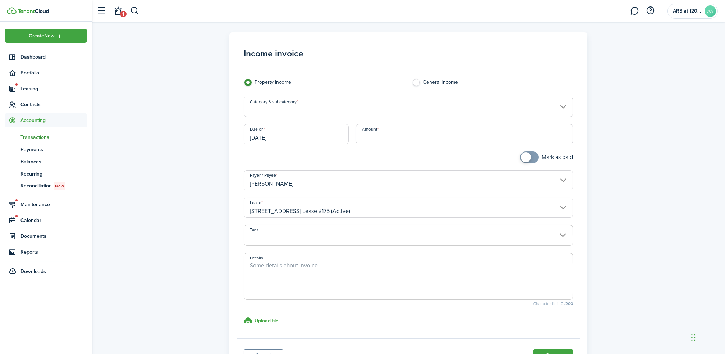
click at [315, 110] on input "Category & subcategory" at bounding box center [408, 107] width 329 height 20
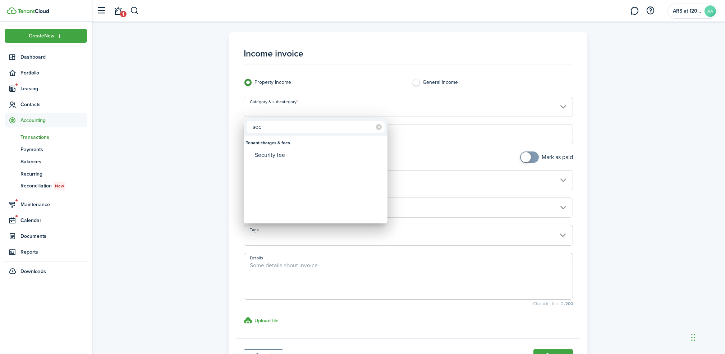
type input "sec"
click at [275, 159] on div "Security fee" at bounding box center [318, 155] width 127 height 12
type input "Tenant charges & fees / Security fee"
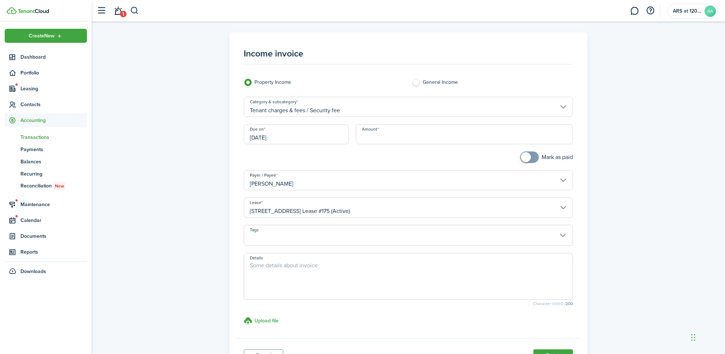
click at [383, 137] on input "Amount" at bounding box center [464, 134] width 217 height 20
type input "$1,050.00"
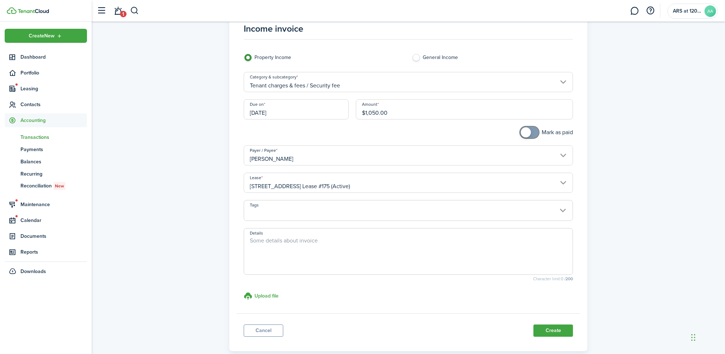
scroll to position [48, 0]
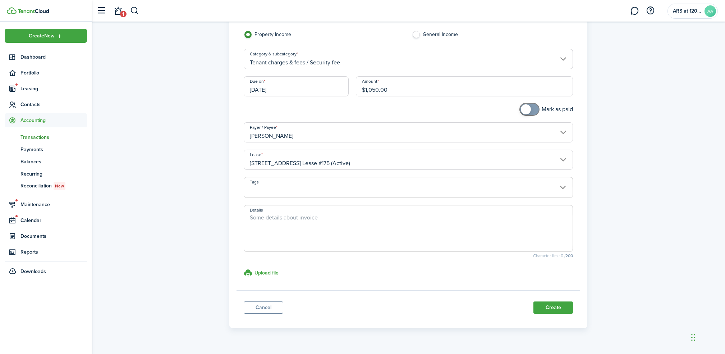
click at [326, 228] on textarea "Details" at bounding box center [408, 230] width 328 height 34
type textarea "Non Refundable security fee"
click at [556, 310] on button "Create" at bounding box center [553, 307] width 40 height 12
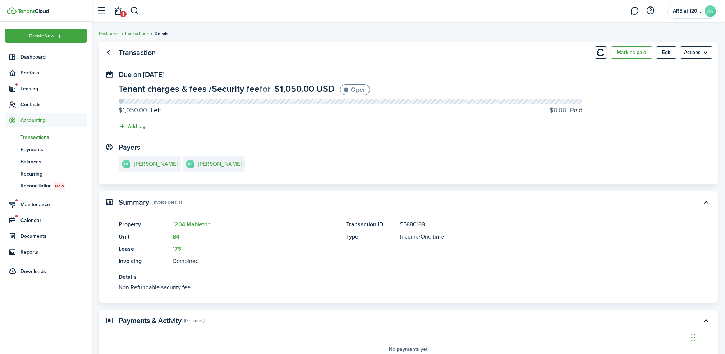
click at [133, 32] on link "Transactions" at bounding box center [136, 33] width 24 height 6
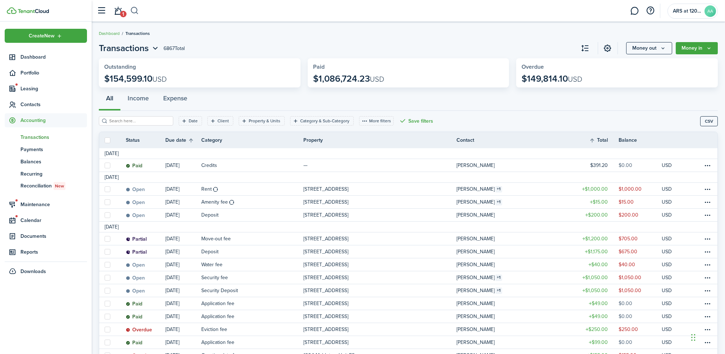
click at [135, 10] on button "button" at bounding box center [134, 11] width 9 height 12
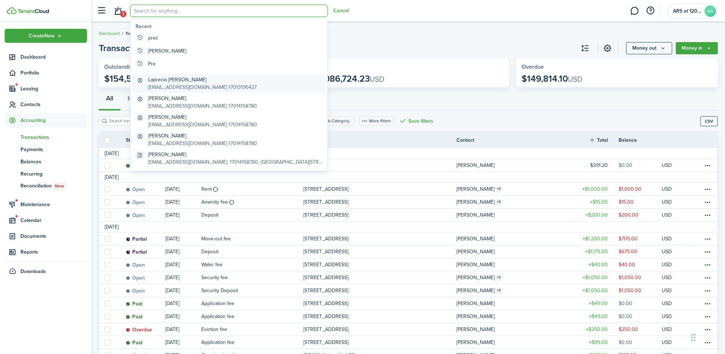
click at [163, 76] on global-search-item-title "Laprecia [PERSON_NAME]" at bounding box center [202, 80] width 109 height 8
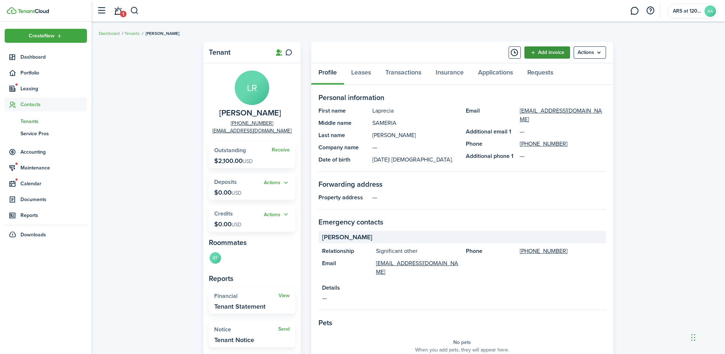
click at [545, 47] on link "Add invoice" at bounding box center [547, 52] width 46 height 12
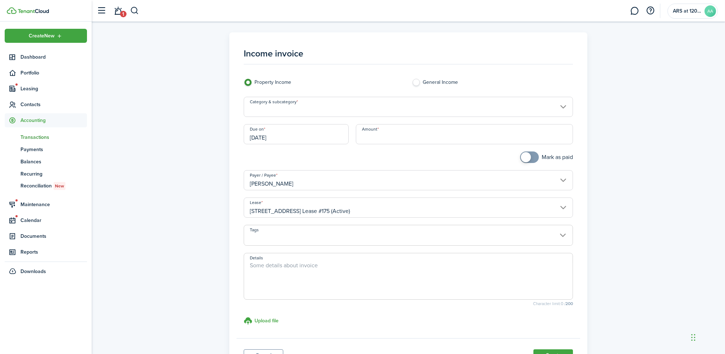
click at [308, 105] on input "Category & subcategory" at bounding box center [408, 107] width 329 height 20
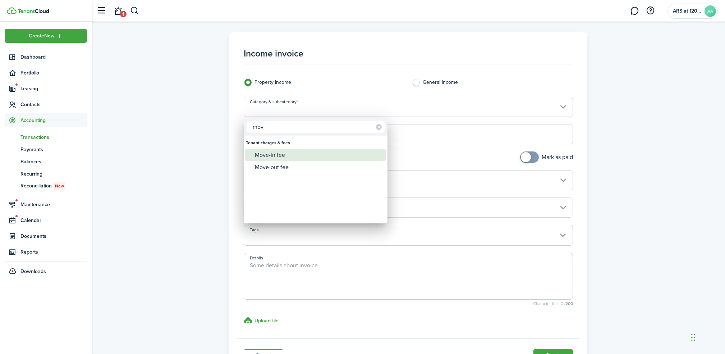
type input "mov"
click at [275, 157] on div "Move-in fee" at bounding box center [318, 155] width 127 height 12
type input "Tenant charges & fees / Move-in fee"
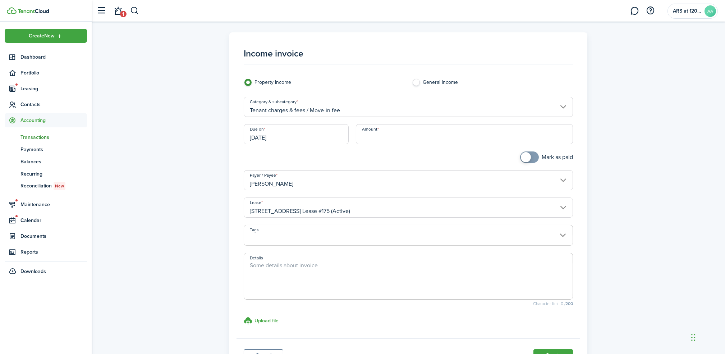
click at [295, 267] on textarea "Details" at bounding box center [408, 278] width 328 height 34
click at [382, 138] on input "Amount" at bounding box center [464, 134] width 217 height 20
type input "$209.00"
click at [314, 266] on textarea "Details" at bounding box center [408, 278] width 328 height 34
click at [269, 132] on input "[DATE]" at bounding box center [296, 134] width 105 height 20
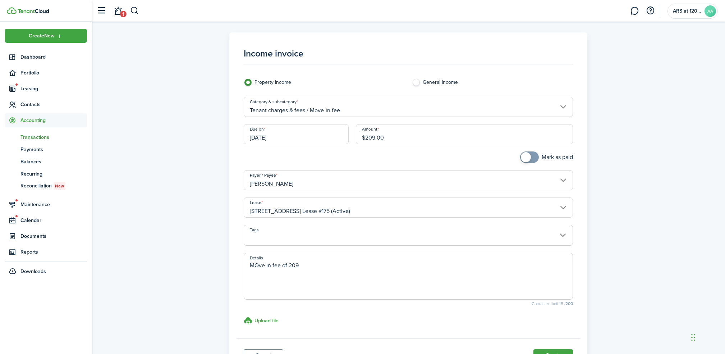
type textarea "MOve in fee of 209"
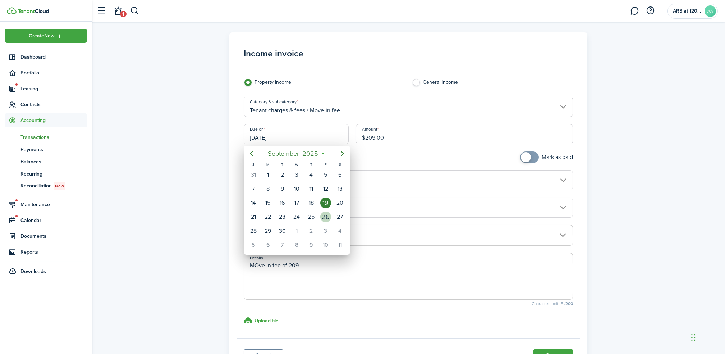
click at [326, 214] on div "26" at bounding box center [325, 216] width 11 height 11
type input "[DATE]"
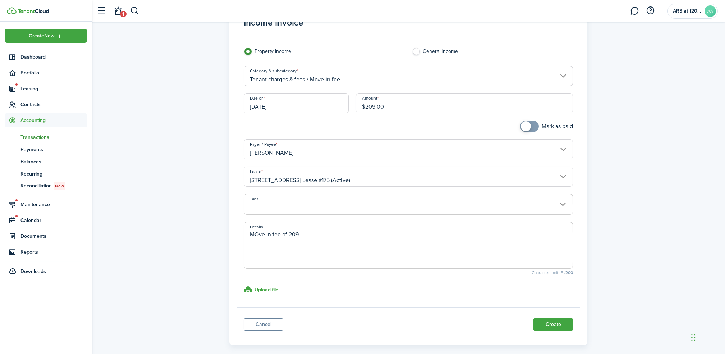
scroll to position [48, 0]
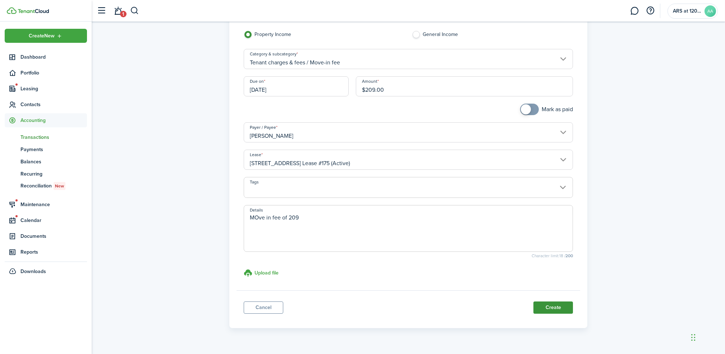
click at [554, 308] on button "Create" at bounding box center [553, 307] width 40 height 12
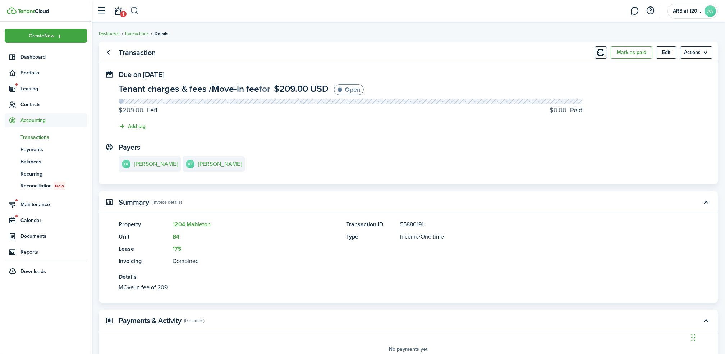
click at [138, 11] on button "button" at bounding box center [134, 11] width 9 height 12
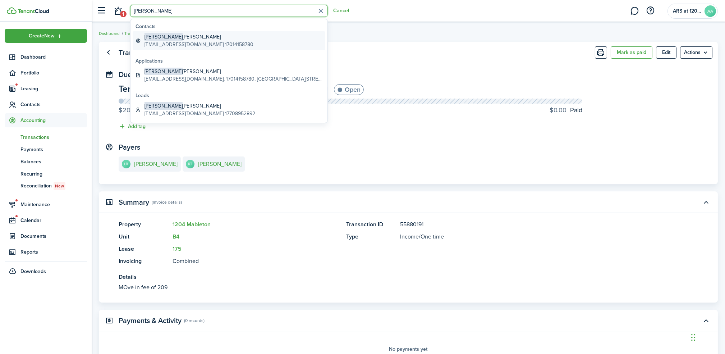
type input "[PERSON_NAME]"
click at [162, 38] on global-search-item-title "[PERSON_NAME]" at bounding box center [198, 37] width 109 height 8
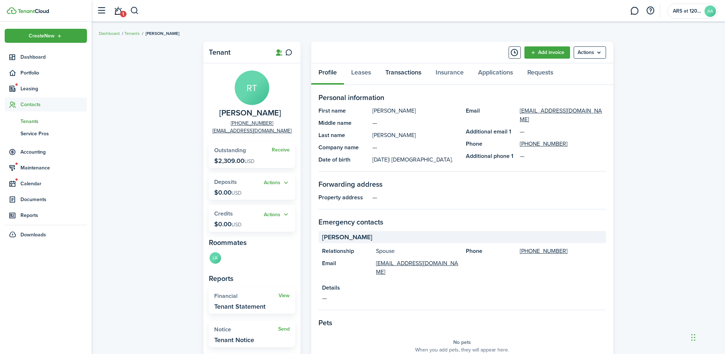
click at [414, 76] on link "Transactions" at bounding box center [403, 74] width 50 height 22
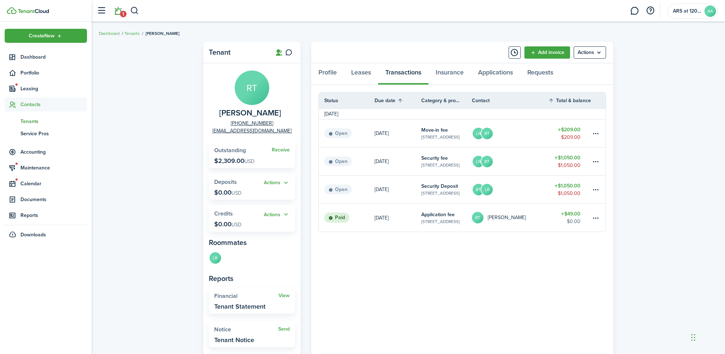
click at [119, 9] on link "1" at bounding box center [118, 11] width 14 height 18
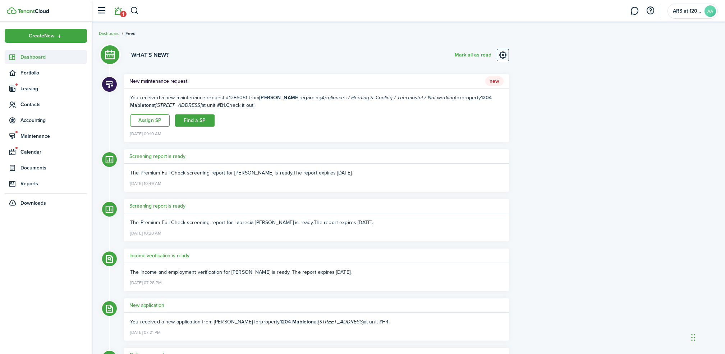
click at [31, 59] on span "Dashboard" at bounding box center [53, 57] width 66 height 8
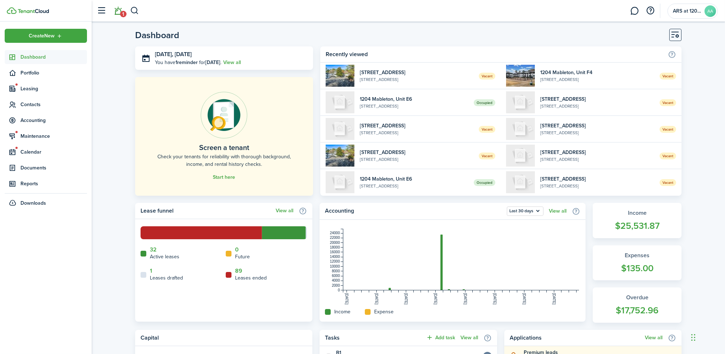
click at [117, 10] on link "1" at bounding box center [118, 11] width 14 height 18
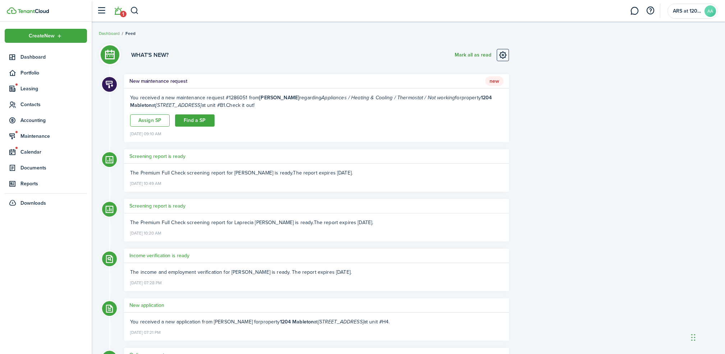
click at [478, 55] on button "Mark all as read" at bounding box center [473, 55] width 37 height 12
